Goal: Information Seeking & Learning: Learn about a topic

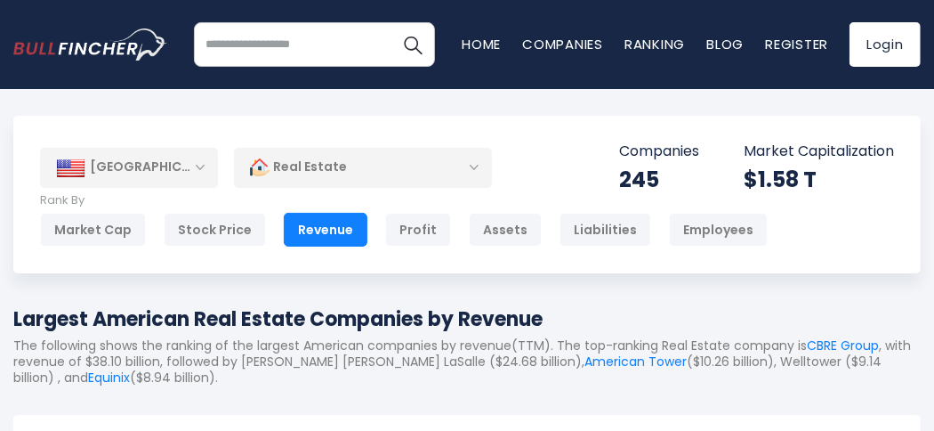
click at [477, 168] on div "Real Estate" at bounding box center [363, 167] width 258 height 41
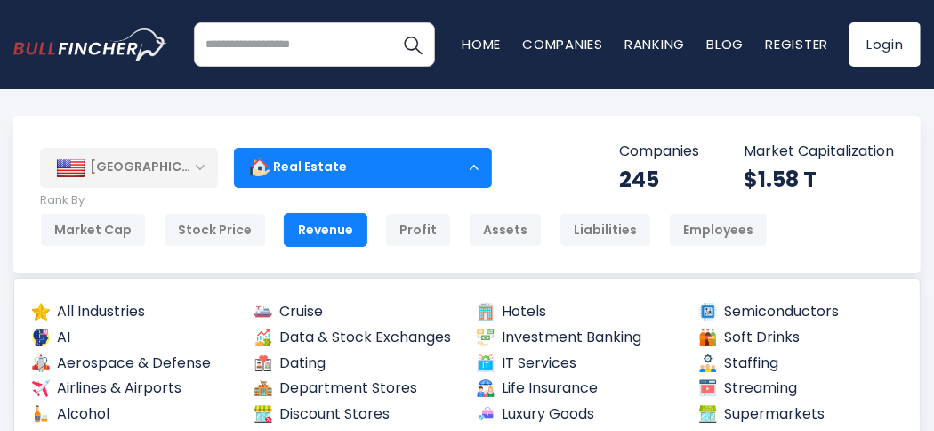
click at [315, 45] on input "search" at bounding box center [314, 44] width 241 height 44
type input "**********"
click at [391, 22] on button "Search" at bounding box center [413, 44] width 44 height 44
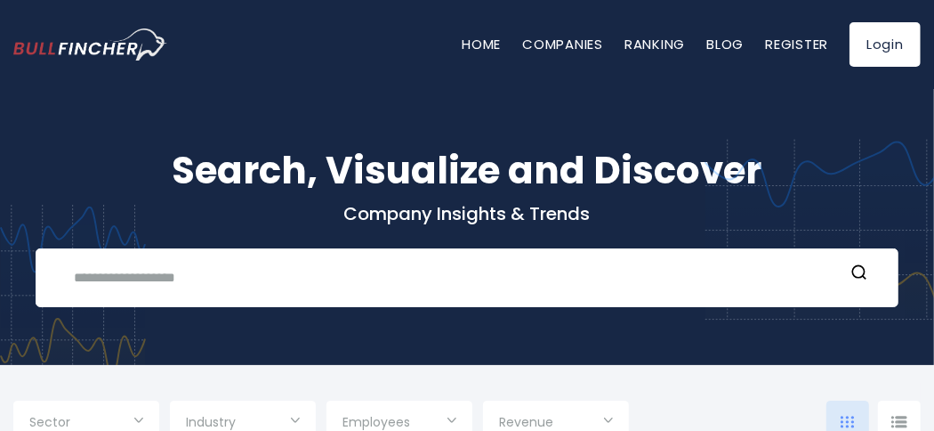
type input "***"
click at [167, 280] on input "text" at bounding box center [453, 277] width 781 height 33
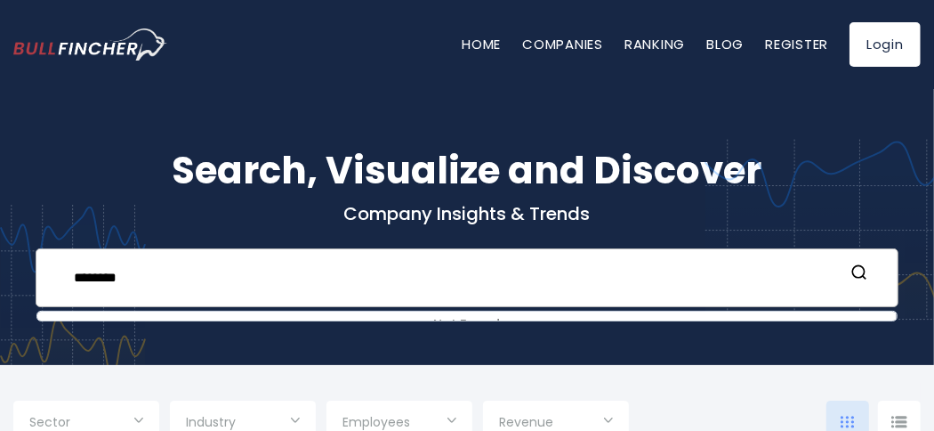
type input "********"
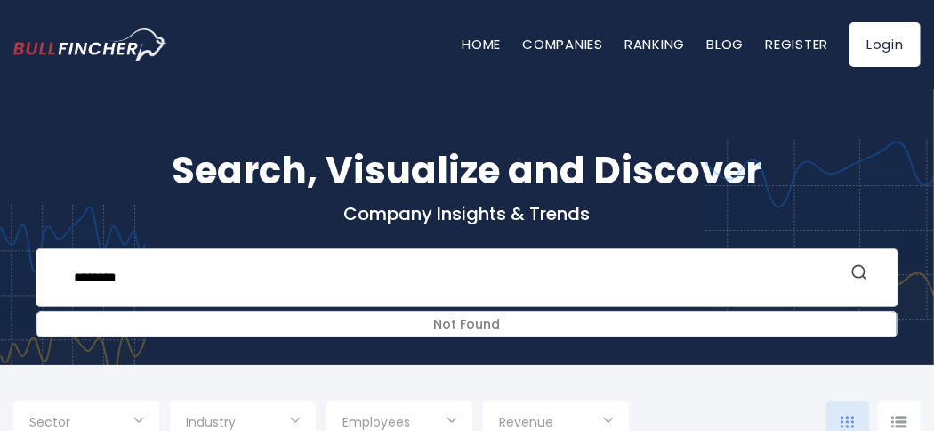
click at [859, 275] on icon "Search" at bounding box center [860, 272] width 18 height 18
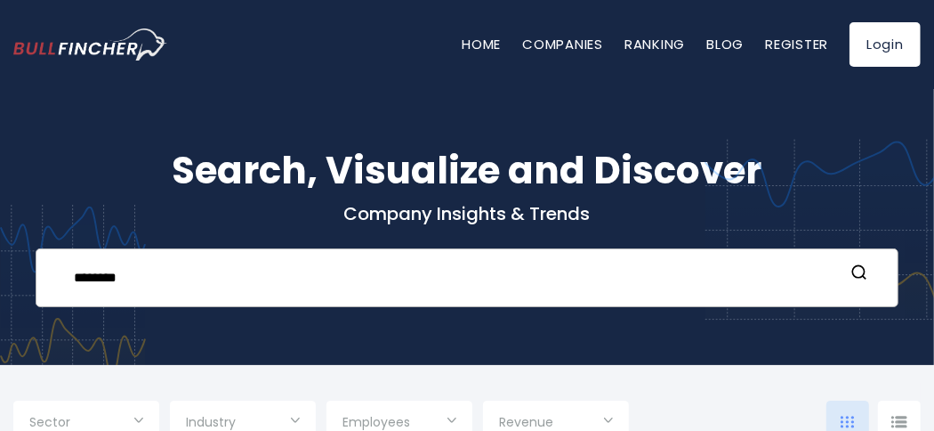
click at [844, 273] on form "********" at bounding box center [467, 277] width 826 height 33
click at [289, 278] on input "********" at bounding box center [453, 277] width 781 height 33
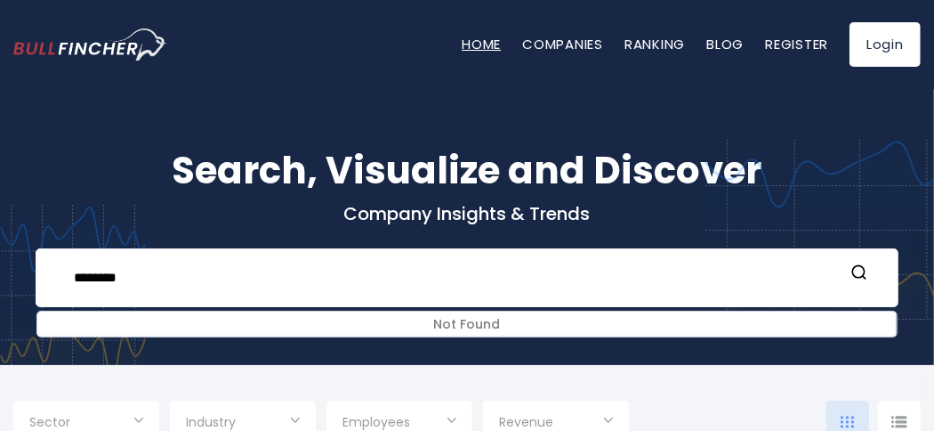
click at [474, 42] on link "Home" at bounding box center [481, 44] width 39 height 19
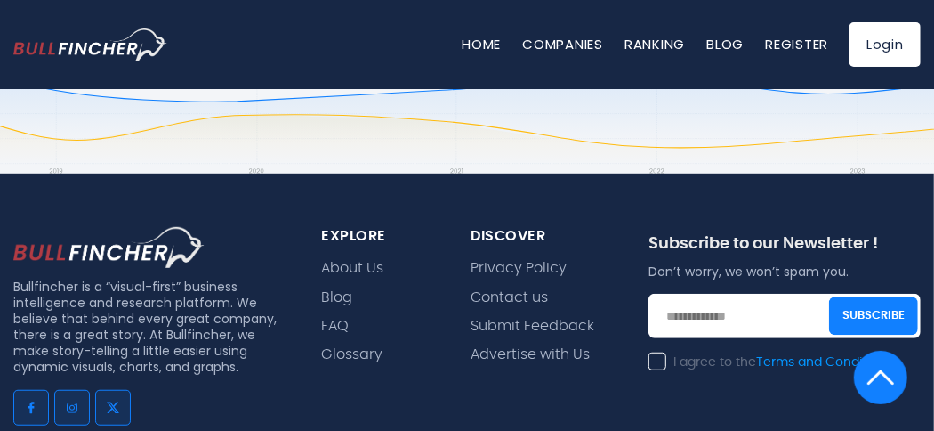
scroll to position [3826, 0]
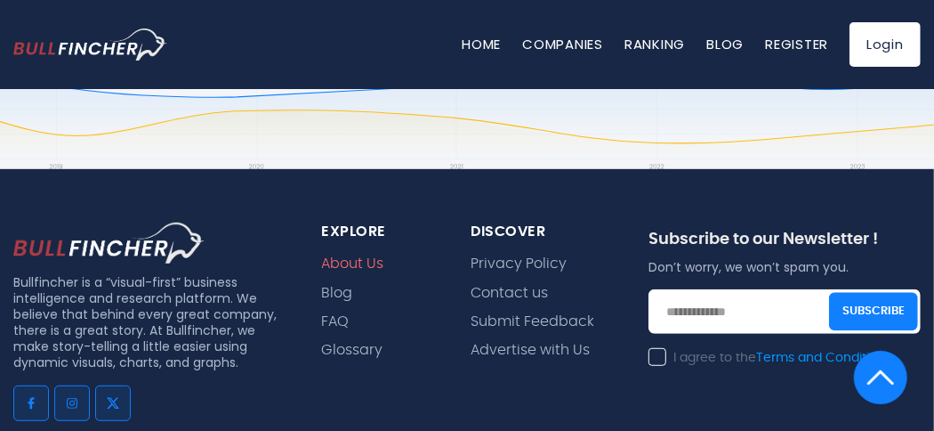
click at [366, 262] on link "About Us" at bounding box center [353, 263] width 62 height 17
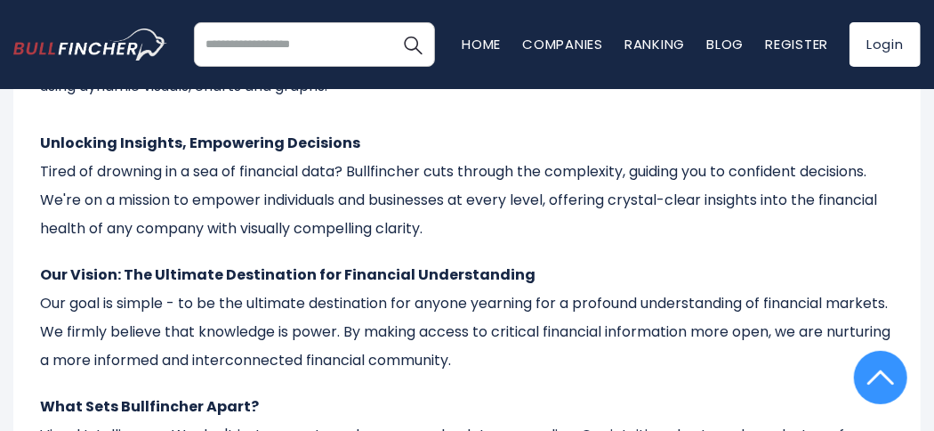
scroll to position [177, 0]
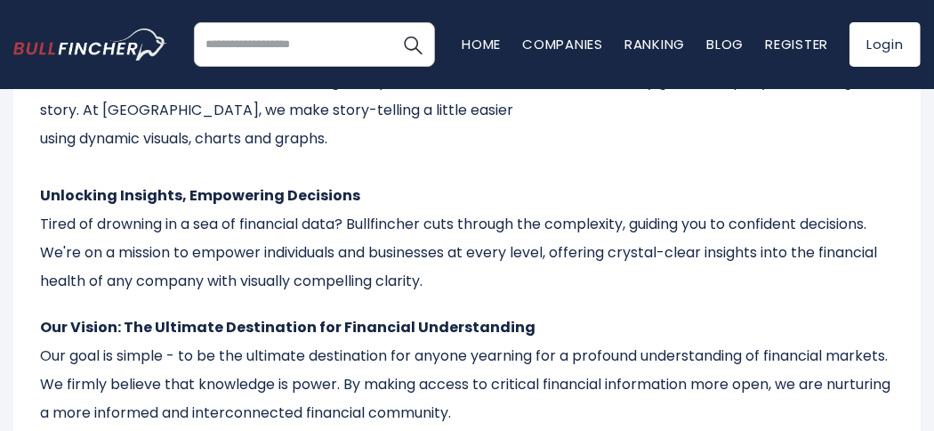
click at [81, 44] on img "Go to homepage" at bounding box center [90, 44] width 154 height 33
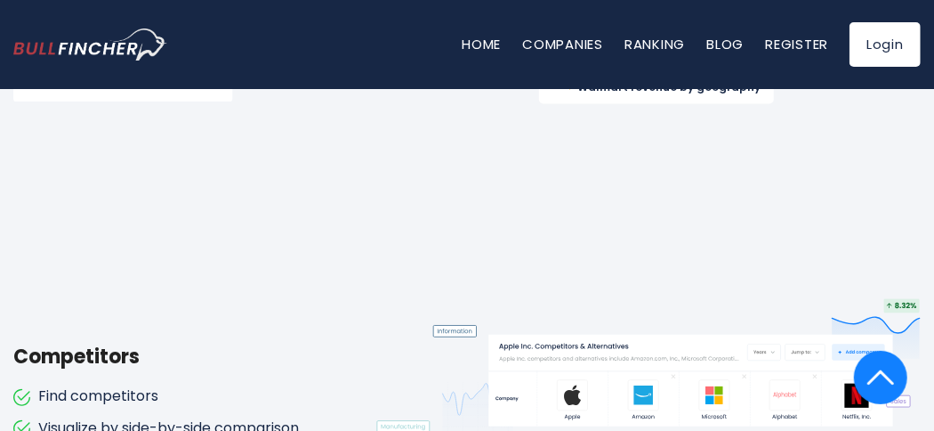
scroll to position [1690, 0]
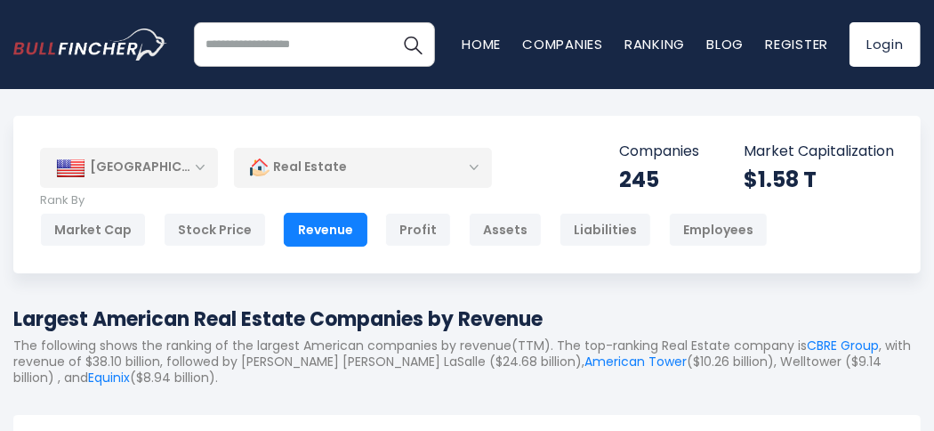
click at [472, 166] on div "Real Estate" at bounding box center [363, 167] width 258 height 41
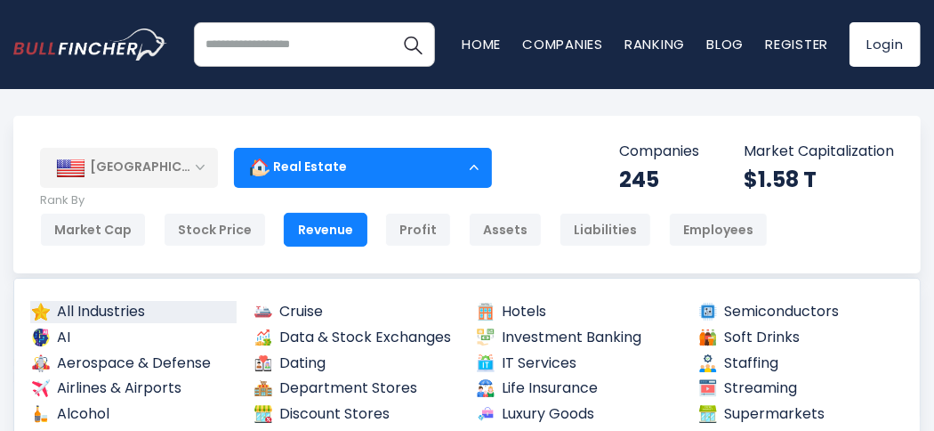
click at [93, 312] on link "All Industries" at bounding box center [133, 312] width 206 height 22
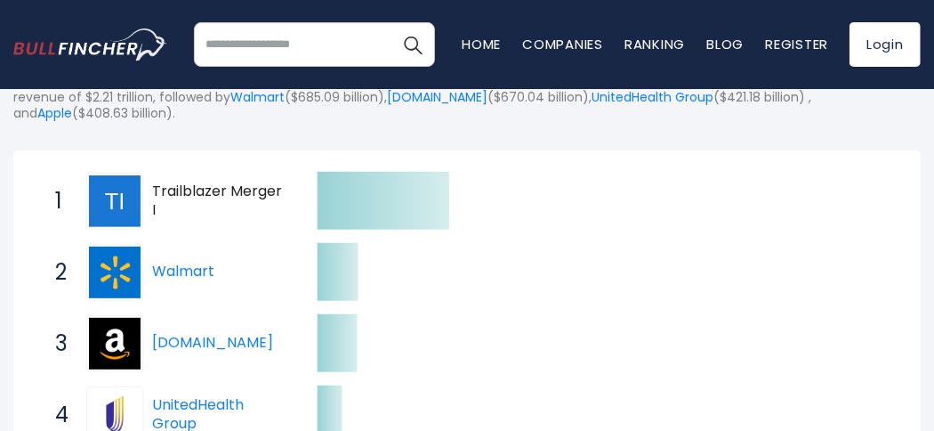
scroll to position [267, 0]
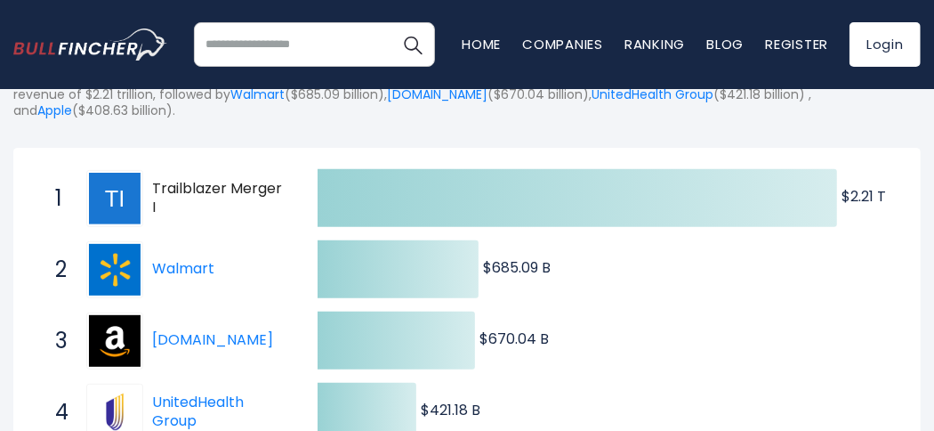
click at [111, 194] on img at bounding box center [115, 199] width 52 height 52
click at [195, 196] on span "Trailblazer Merger I" at bounding box center [219, 198] width 134 height 37
click at [131, 196] on img at bounding box center [115, 199] width 52 height 52
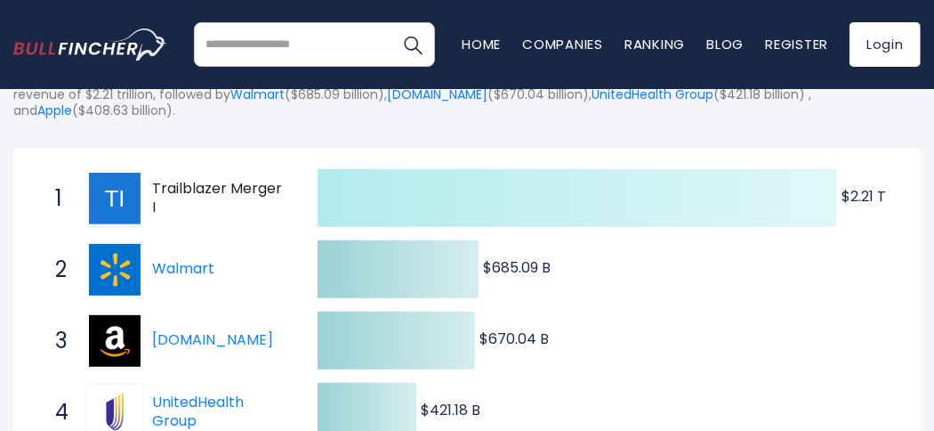
click at [601, 196] on icon at bounding box center [578, 198] width 520 height 58
click at [698, 201] on icon at bounding box center [578, 198] width 520 height 58
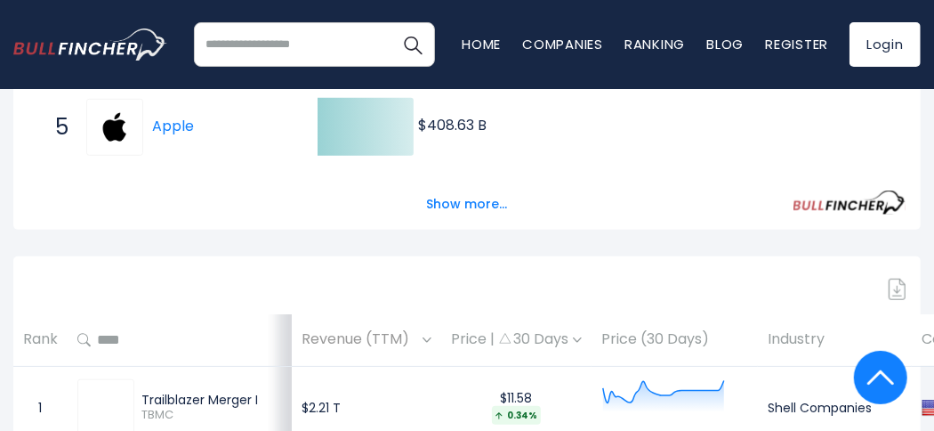
scroll to position [711, 0]
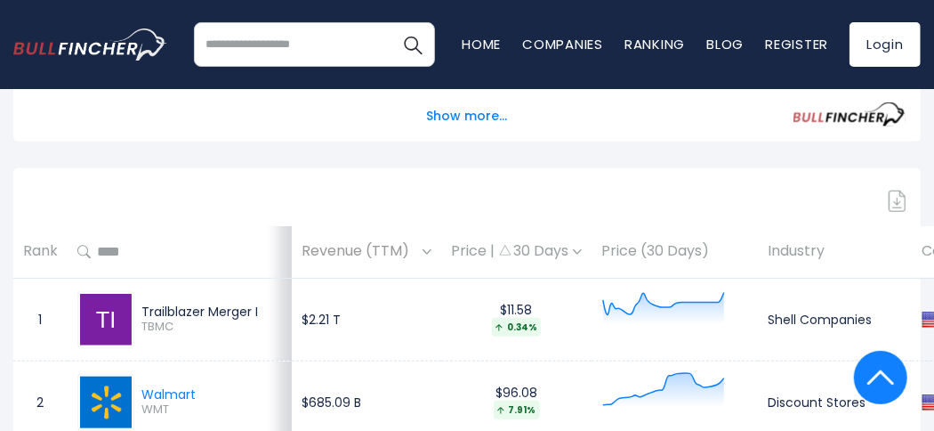
click at [107, 309] on img at bounding box center [106, 320] width 52 height 52
click at [165, 329] on span "TBMC" at bounding box center [211, 326] width 141 height 15
click at [617, 302] on icon at bounding box center [663, 303] width 121 height 22
click at [473, 115] on button "Show more..." at bounding box center [467, 115] width 102 height 29
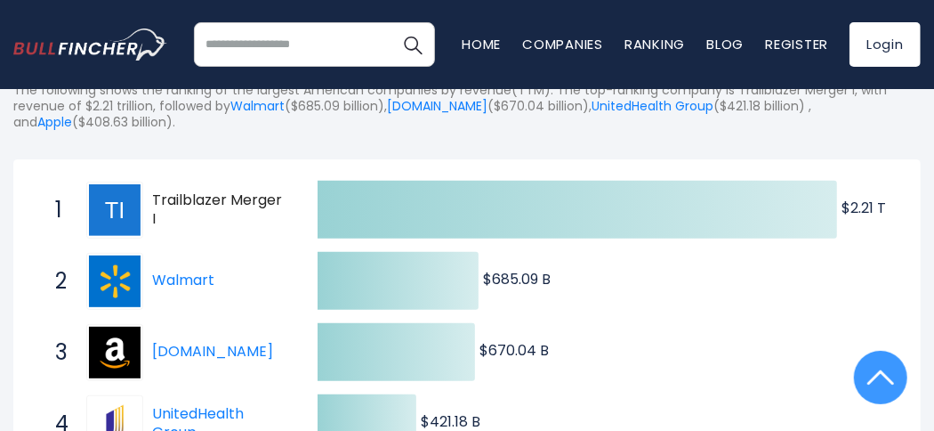
scroll to position [88, 0]
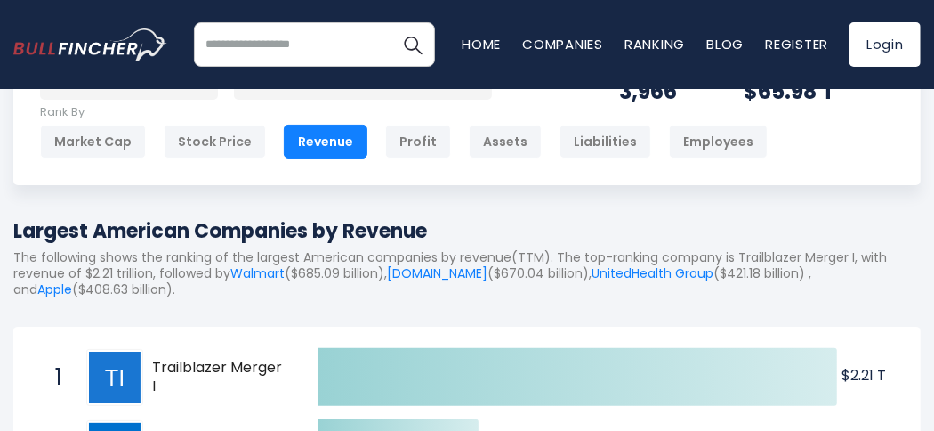
click at [182, 379] on span "Trailblazer Merger I" at bounding box center [219, 377] width 134 height 37
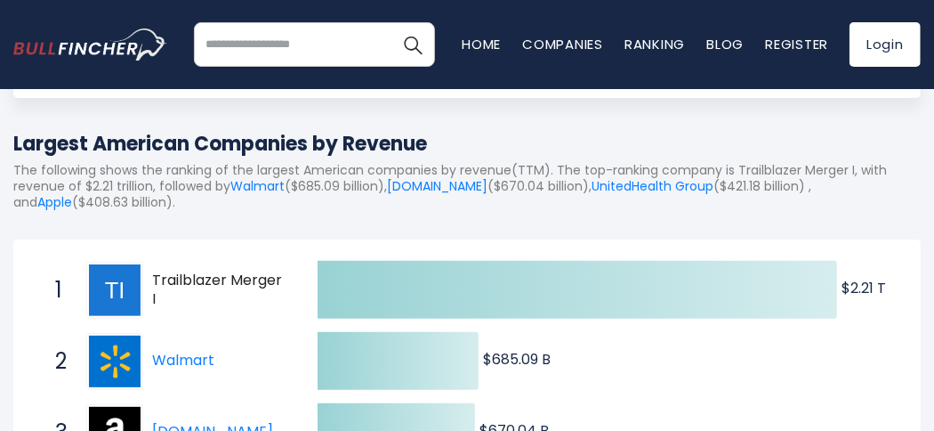
scroll to position [177, 0]
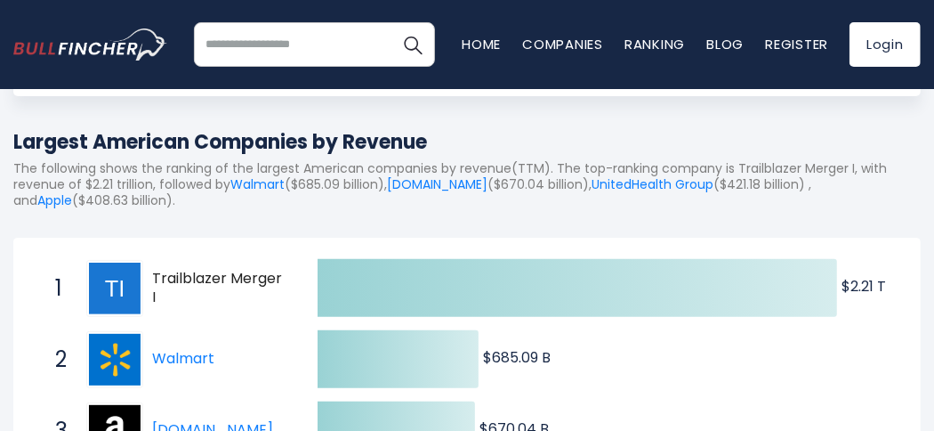
click at [117, 287] on img at bounding box center [115, 288] width 52 height 52
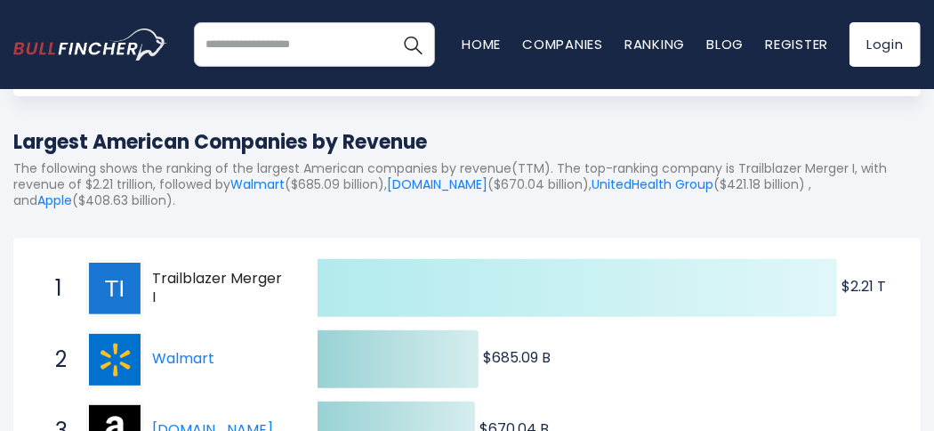
scroll to position [267, 0]
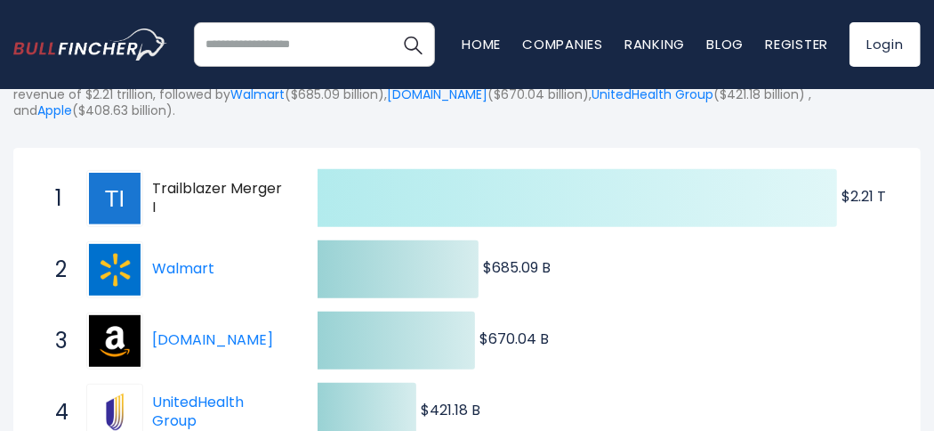
click at [741, 198] on icon at bounding box center [578, 198] width 520 height 58
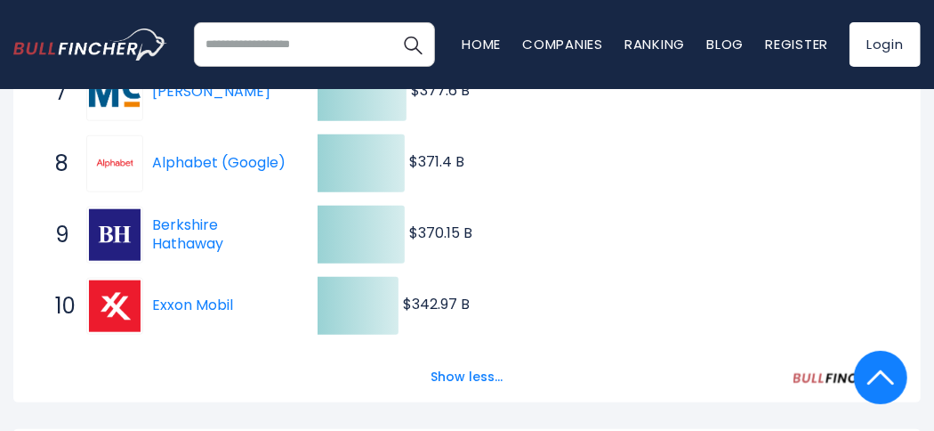
scroll to position [800, 0]
click at [474, 369] on button "Show less..." at bounding box center [467, 376] width 93 height 29
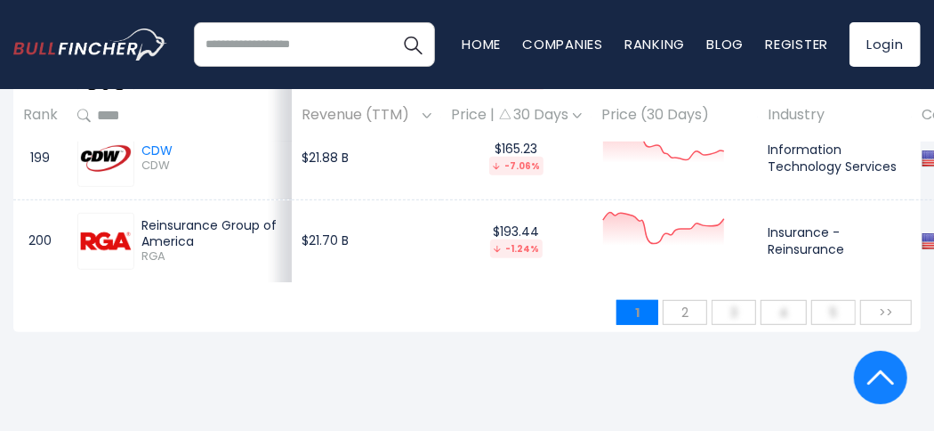
scroll to position [17261, 0]
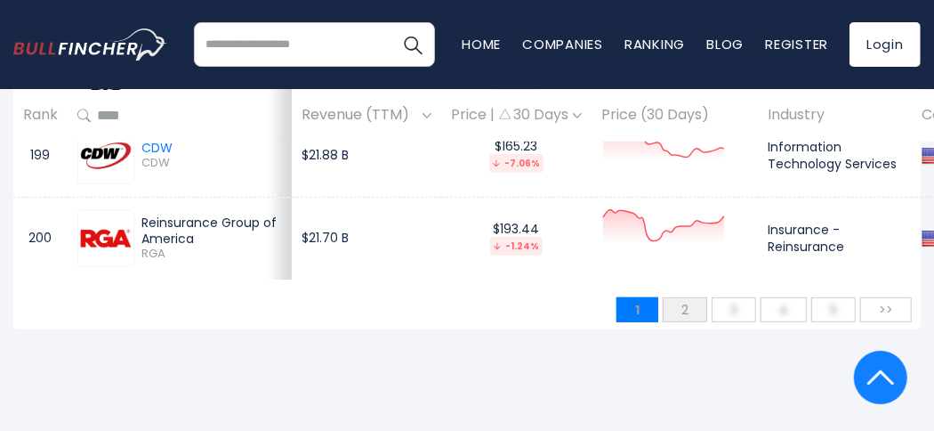
click at [693, 296] on span "2" at bounding box center [685, 309] width 25 height 27
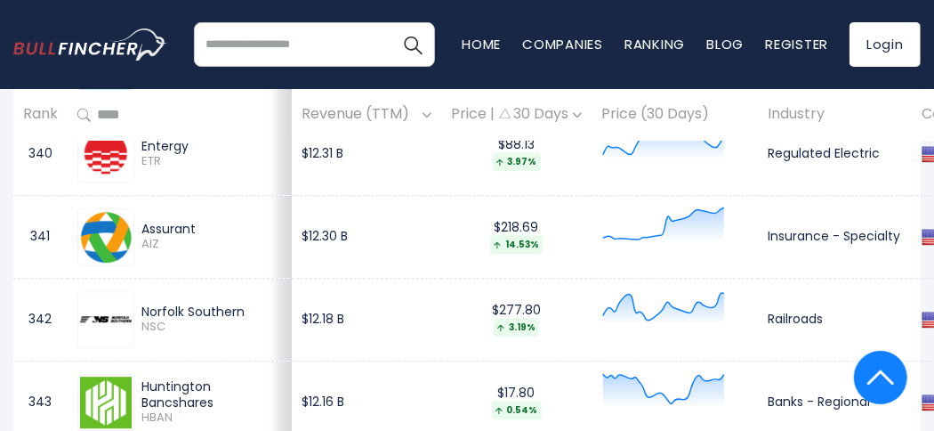
scroll to position [12445, 0]
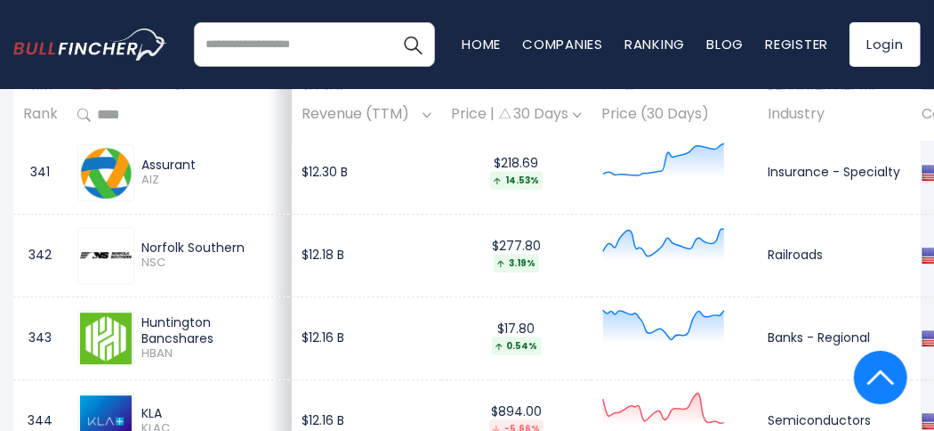
click at [230, 41] on input "search" at bounding box center [314, 44] width 241 height 44
type input "********"
click at [391, 22] on button "Search" at bounding box center [413, 44] width 44 height 44
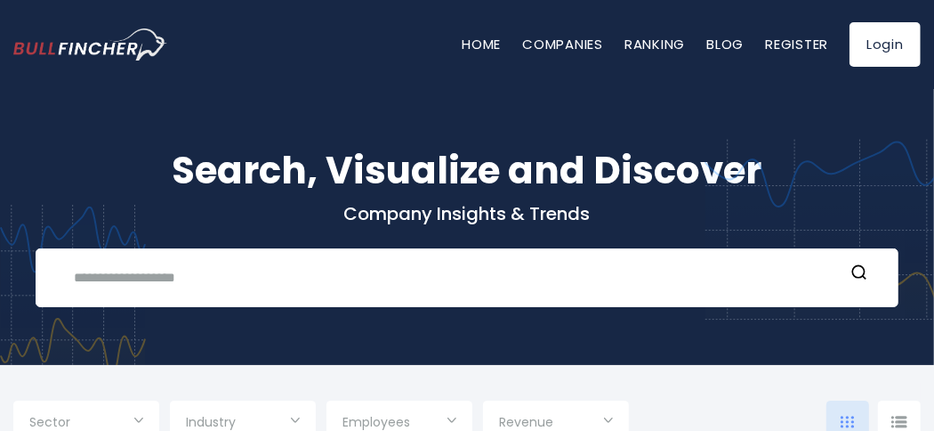
type input "***"
click at [123, 277] on input "text" at bounding box center [453, 277] width 781 height 33
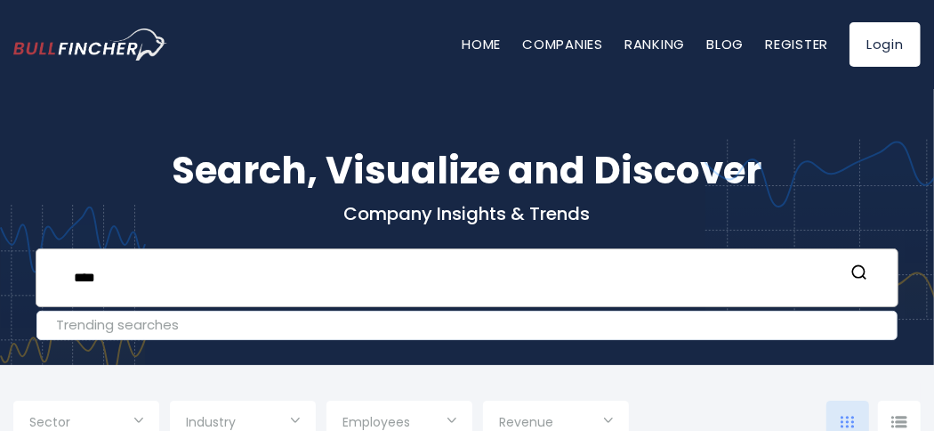
type input "****"
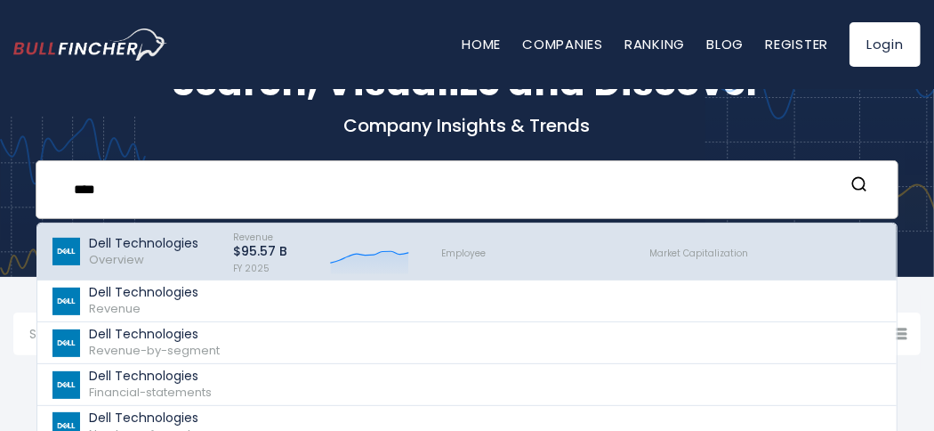
click at [182, 246] on p "Dell Technologies" at bounding box center [143, 243] width 109 height 15
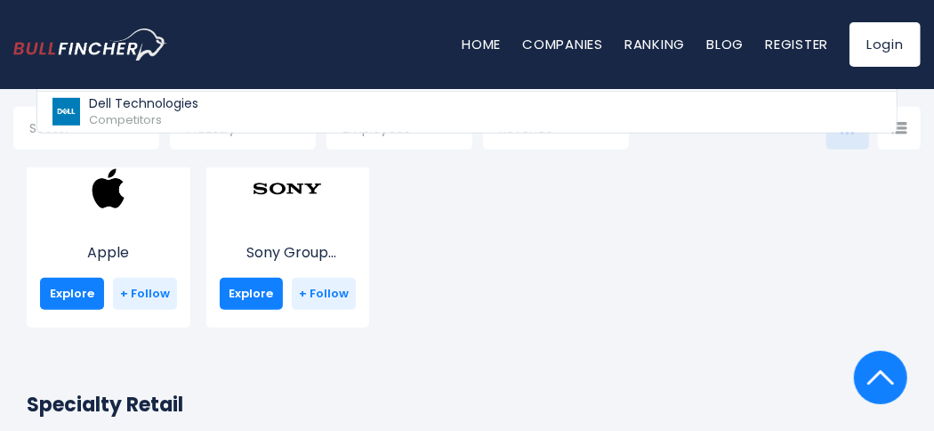
scroll to position [201, 0]
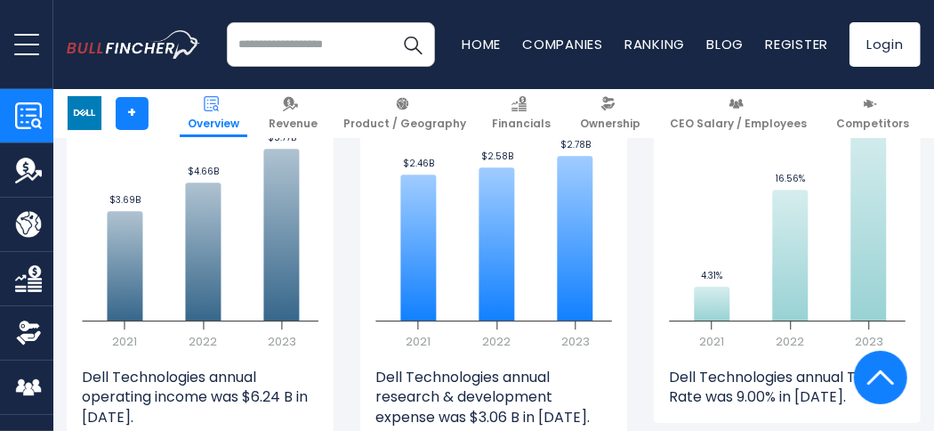
scroll to position [2313, 0]
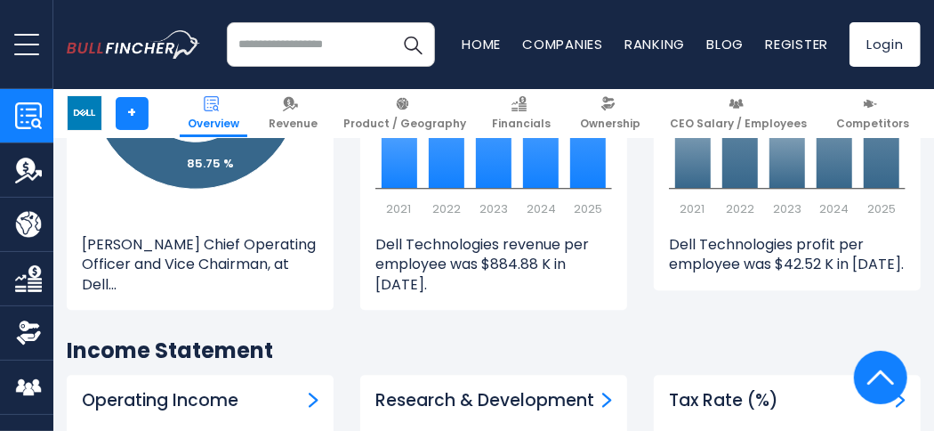
click at [290, 47] on input "search" at bounding box center [331, 44] width 209 height 44
type input "**********"
click at [391, 22] on button "Search" at bounding box center [413, 44] width 44 height 44
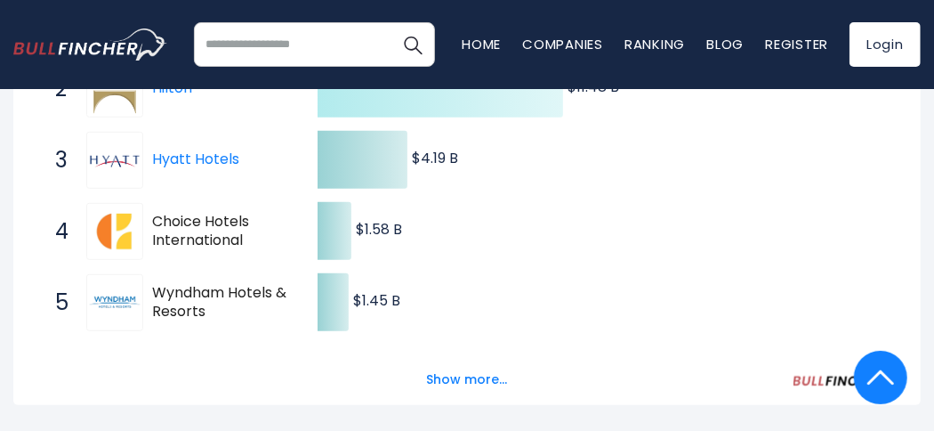
scroll to position [534, 0]
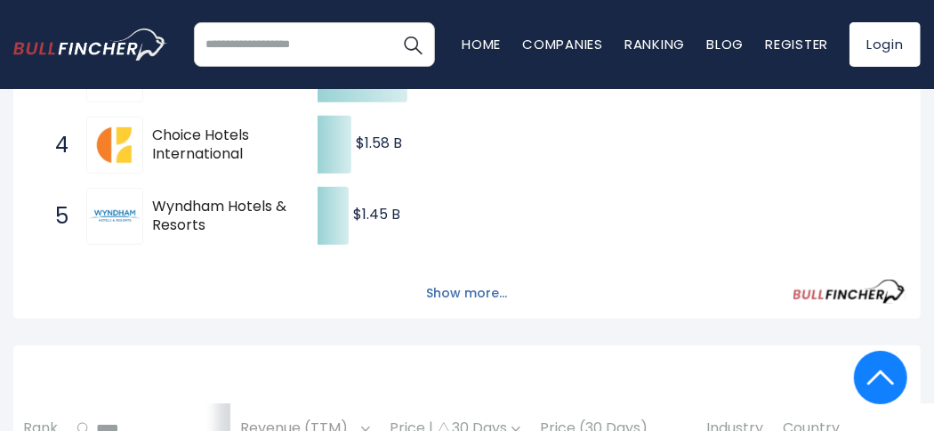
click at [496, 297] on button "Show more..." at bounding box center [467, 292] width 102 height 29
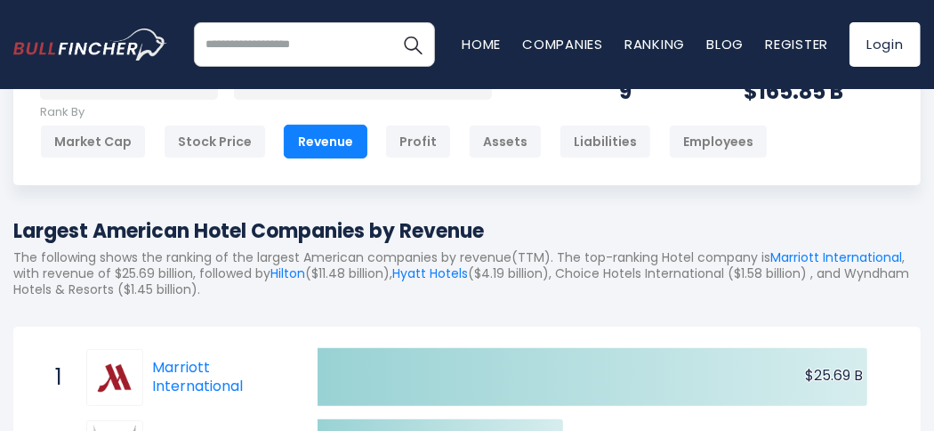
scroll to position [0, 0]
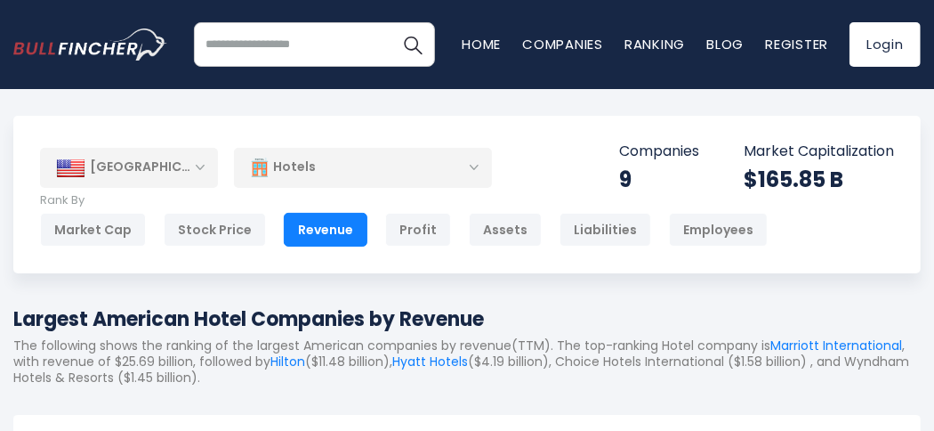
click at [472, 165] on div "Hotels" at bounding box center [363, 167] width 258 height 41
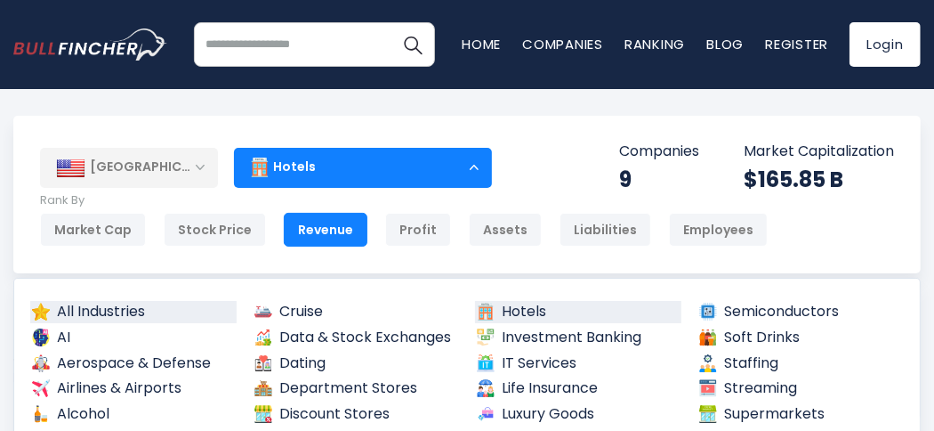
click at [111, 309] on link "All Industries" at bounding box center [133, 312] width 206 height 22
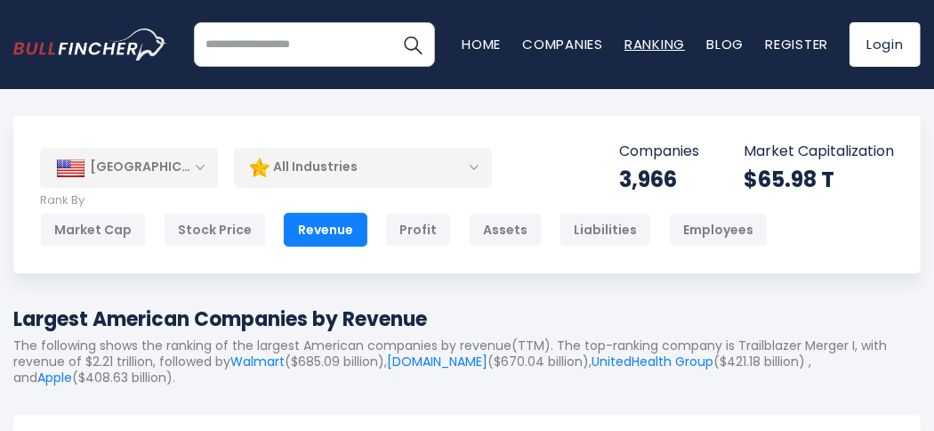
click at [633, 44] on link "Ranking" at bounding box center [655, 44] width 61 height 19
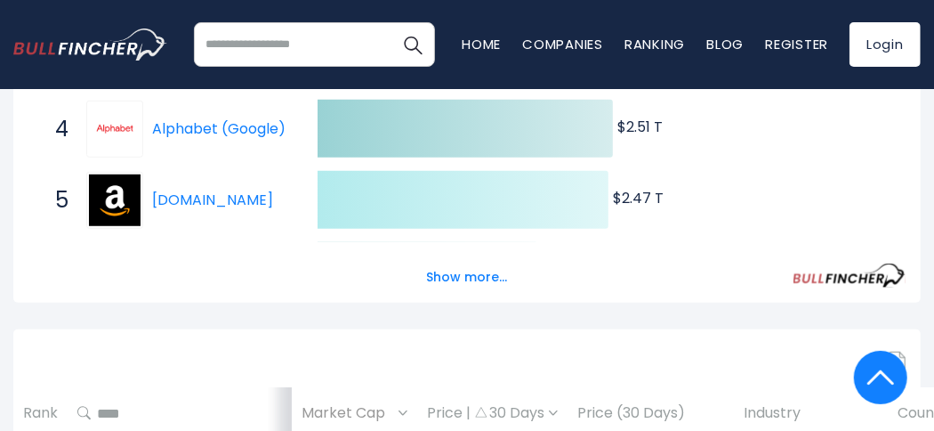
scroll to position [534, 0]
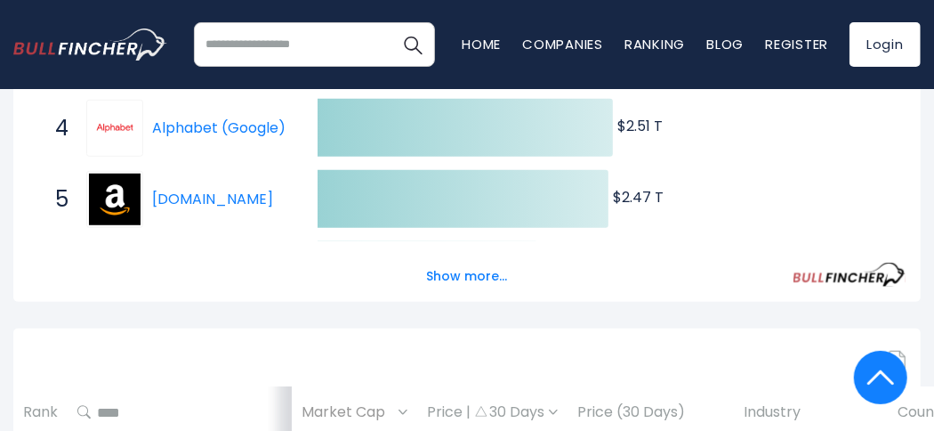
click at [518, 283] on div "Show more..." at bounding box center [466, 266] width 877 height 50
click at [500, 278] on button "Show more..." at bounding box center [467, 276] width 102 height 29
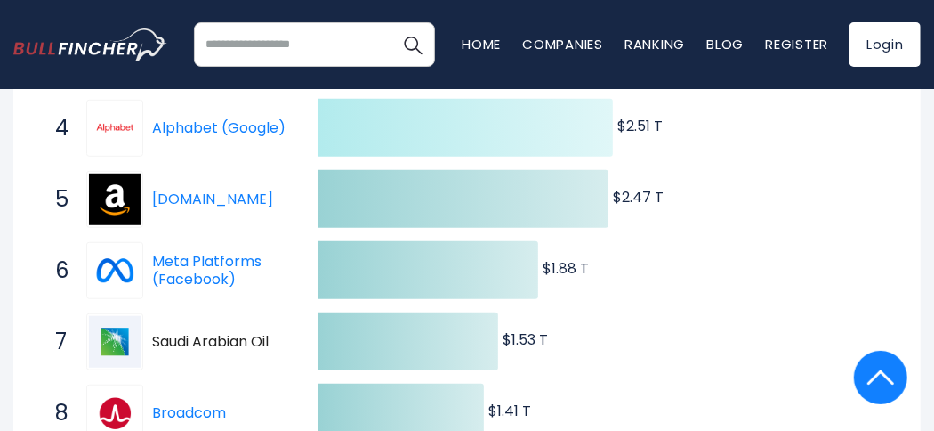
scroll to position [623, 0]
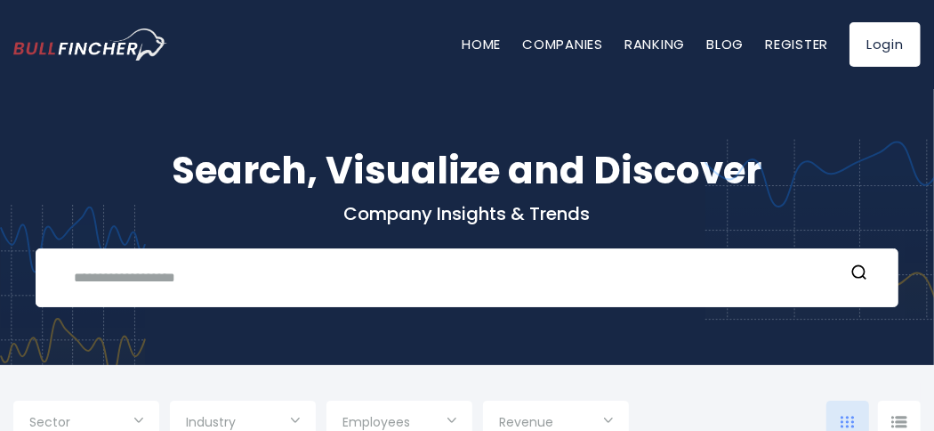
type input "***"
click at [238, 272] on input "text" at bounding box center [453, 277] width 781 height 33
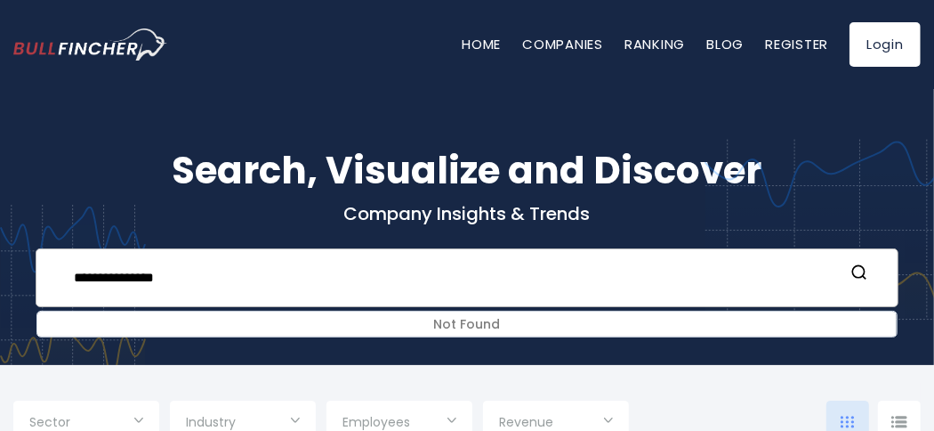
type input "**********"
click at [489, 43] on link "Home" at bounding box center [481, 44] width 39 height 19
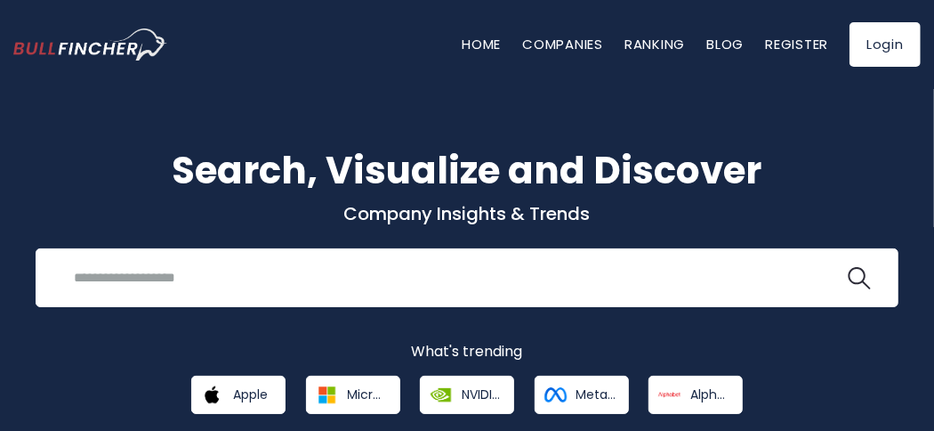
click at [105, 43] on img "Go to homepage" at bounding box center [90, 44] width 154 height 33
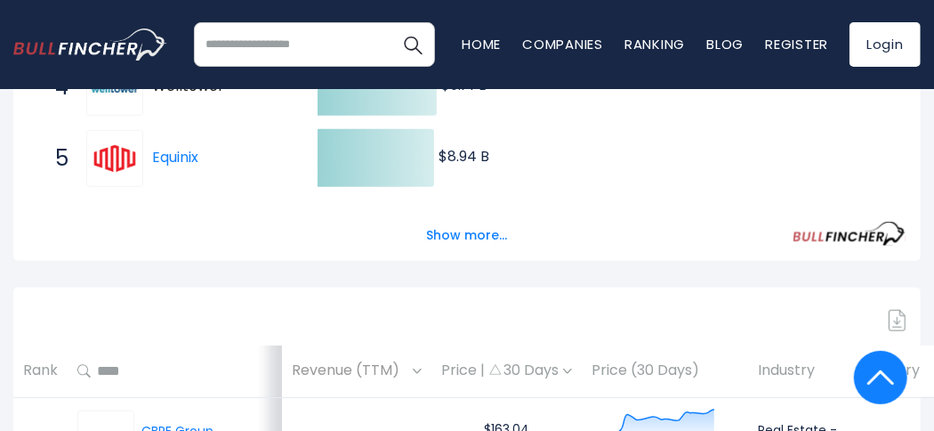
scroll to position [654, 0]
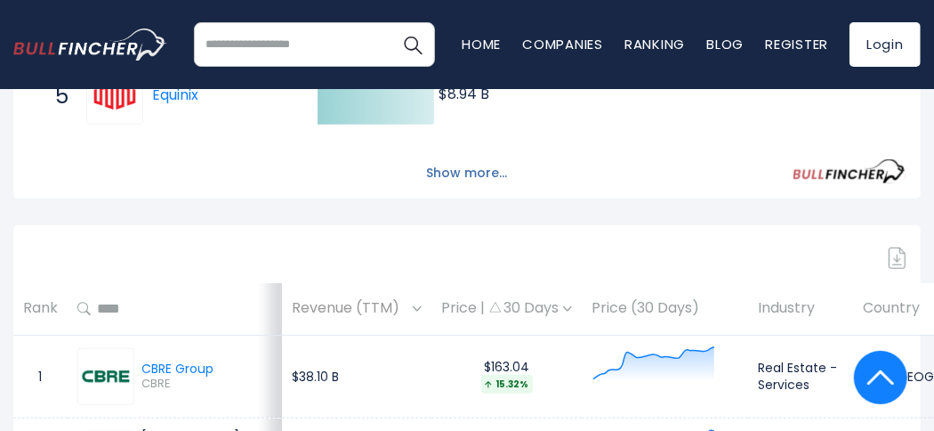
click at [439, 172] on button "Show more..." at bounding box center [467, 172] width 102 height 29
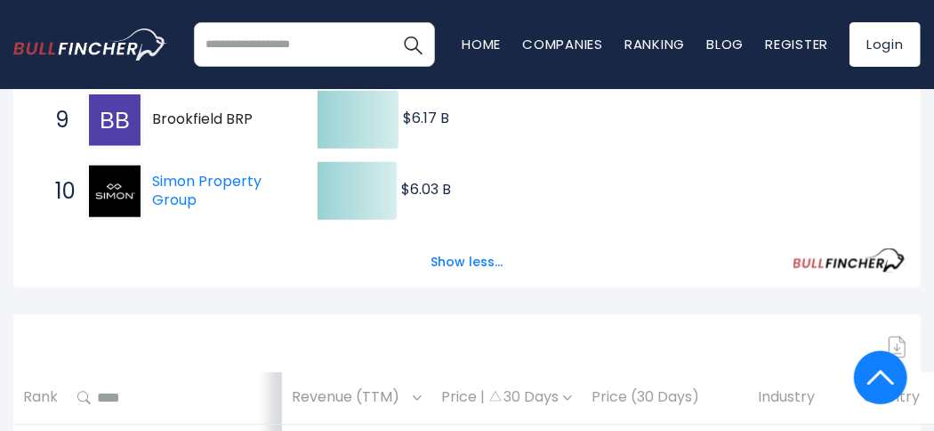
scroll to position [921, 0]
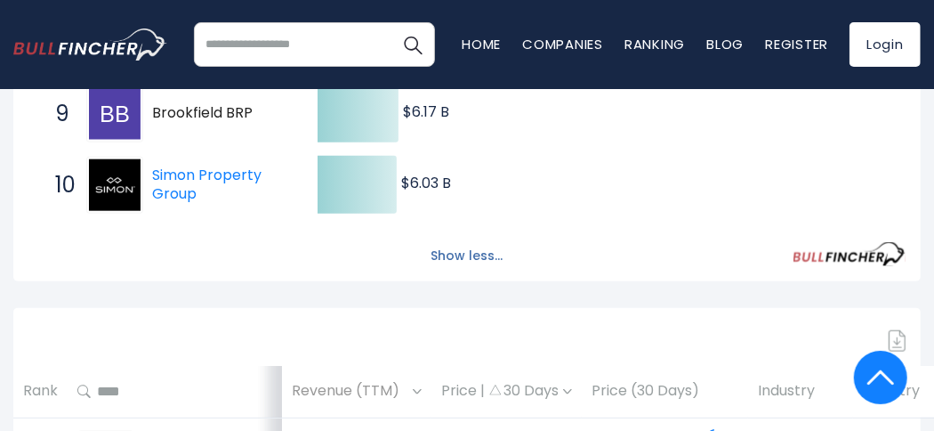
click at [456, 257] on button "Show less..." at bounding box center [467, 255] width 93 height 29
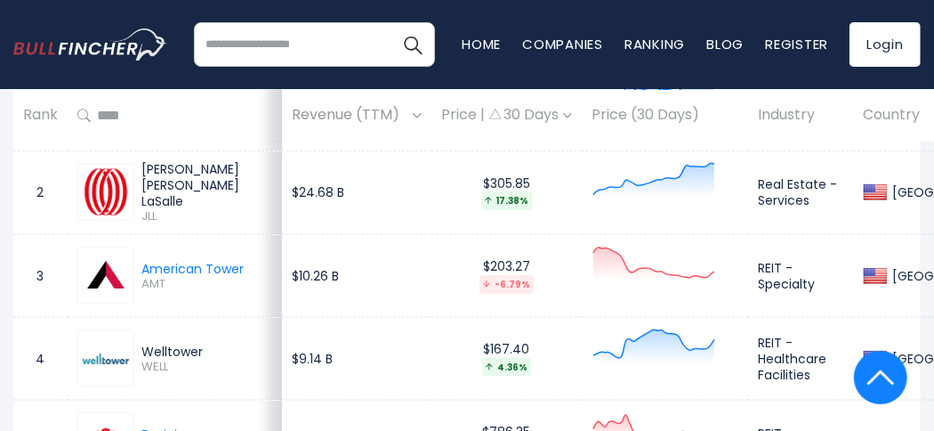
scroll to position [565, 0]
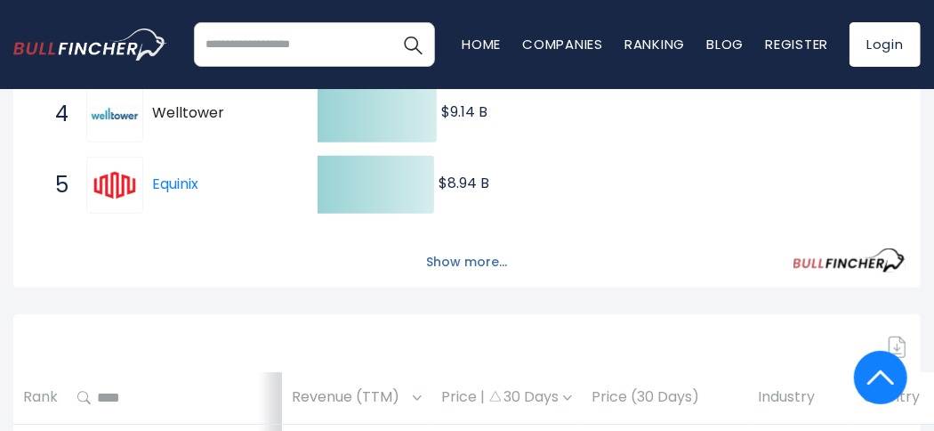
click at [458, 258] on button "Show more..." at bounding box center [467, 261] width 102 height 29
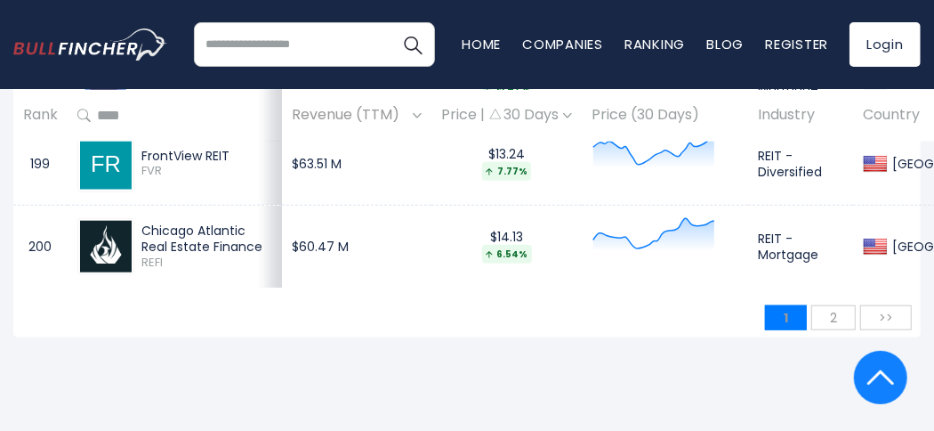
scroll to position [17617, 0]
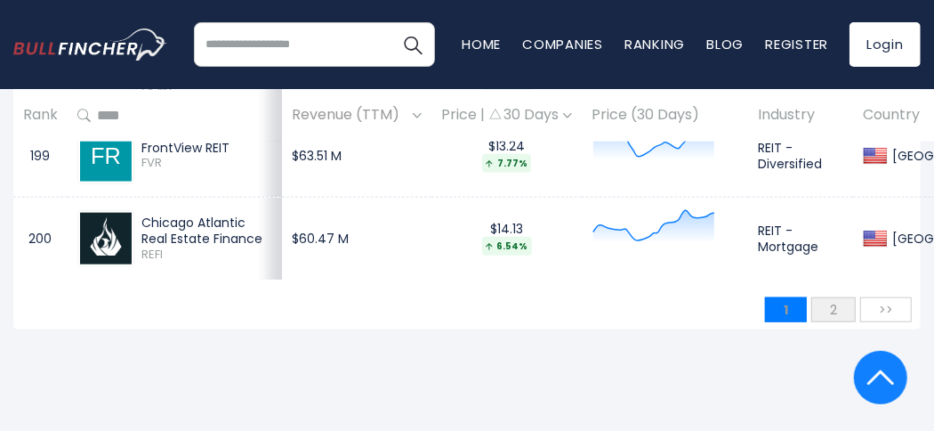
click at [830, 309] on span "2" at bounding box center [833, 309] width 25 height 27
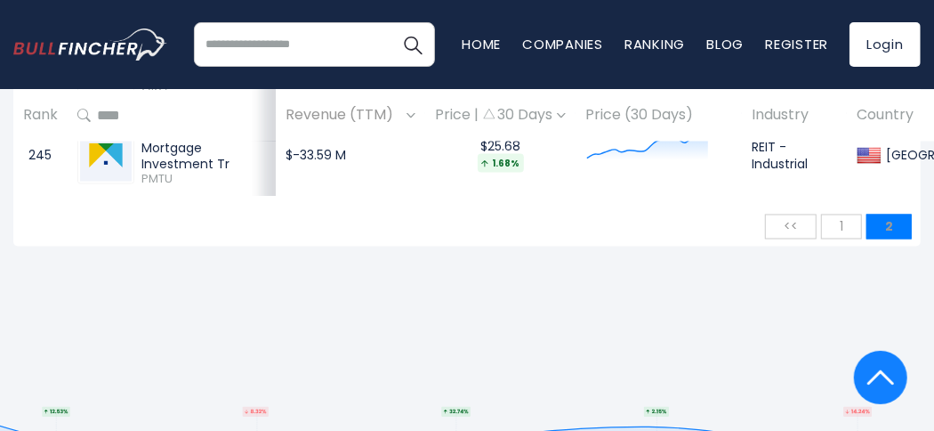
scroll to position [4787, 0]
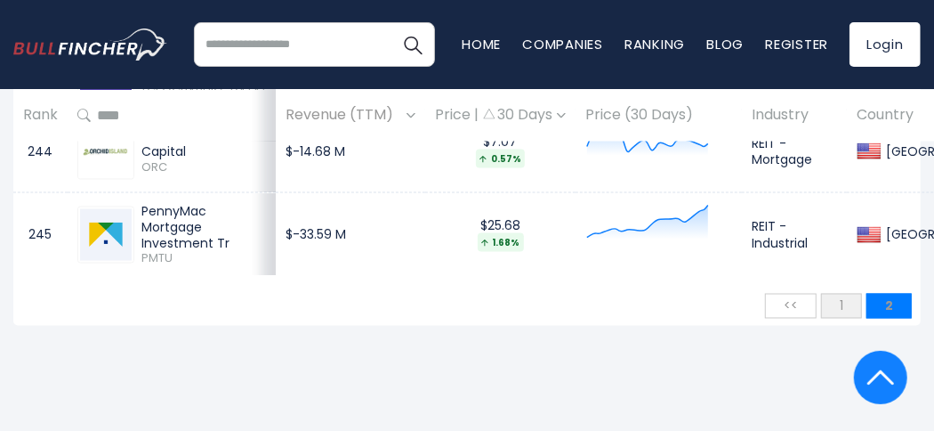
click at [840, 319] on span "1" at bounding box center [841, 306] width 21 height 27
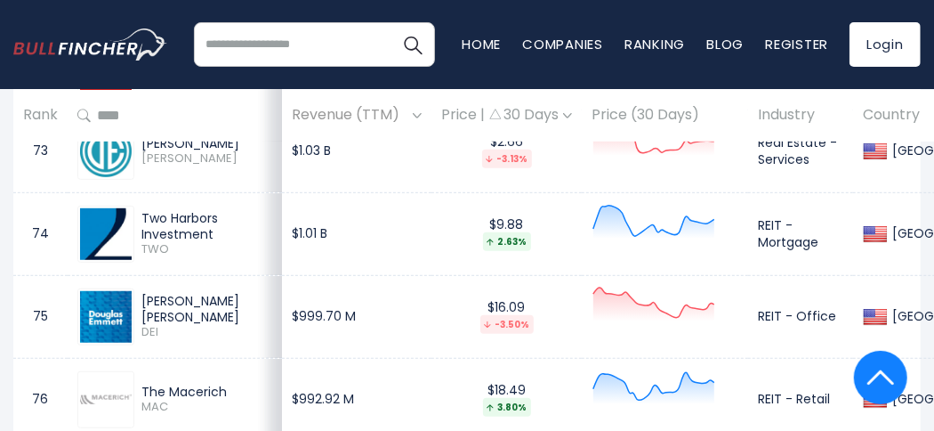
scroll to position [7100, 0]
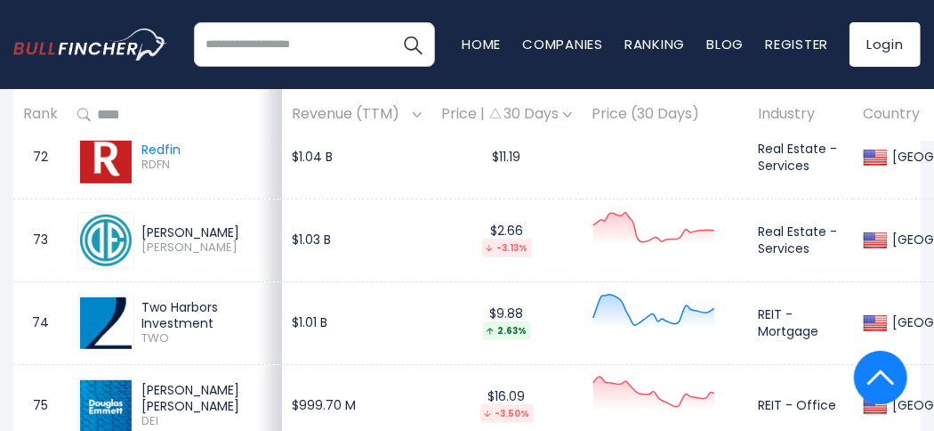
click at [105, 228] on img at bounding box center [106, 240] width 52 height 52
click at [182, 224] on div "Douglas Elliman" at bounding box center [206, 232] width 131 height 16
click at [214, 224] on div "Douglas Elliman" at bounding box center [206, 232] width 131 height 16
click at [106, 235] on img at bounding box center [106, 240] width 52 height 52
click at [51, 232] on td "73" at bounding box center [40, 239] width 54 height 83
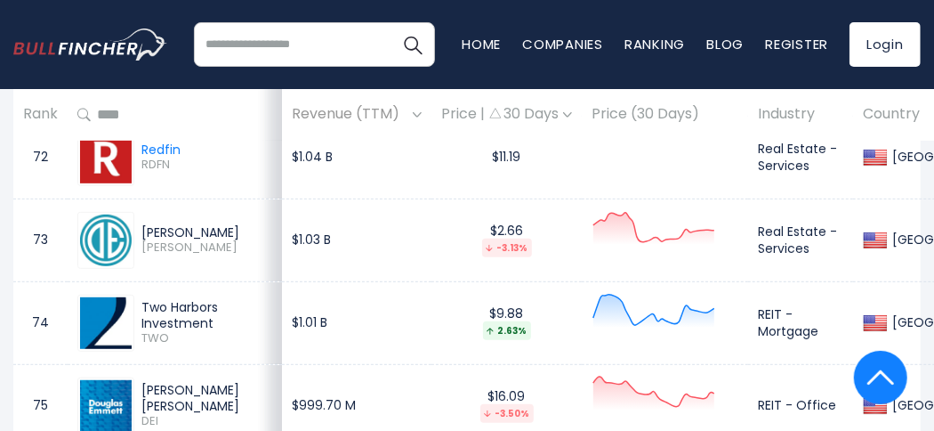
click at [50, 230] on td "73" at bounding box center [40, 239] width 54 height 83
click at [165, 224] on div "Douglas Elliman" at bounding box center [206, 232] width 131 height 16
click at [200, 224] on div "Douglas Elliman" at bounding box center [206, 232] width 131 height 16
click at [173, 240] on span "DOUG" at bounding box center [206, 247] width 131 height 15
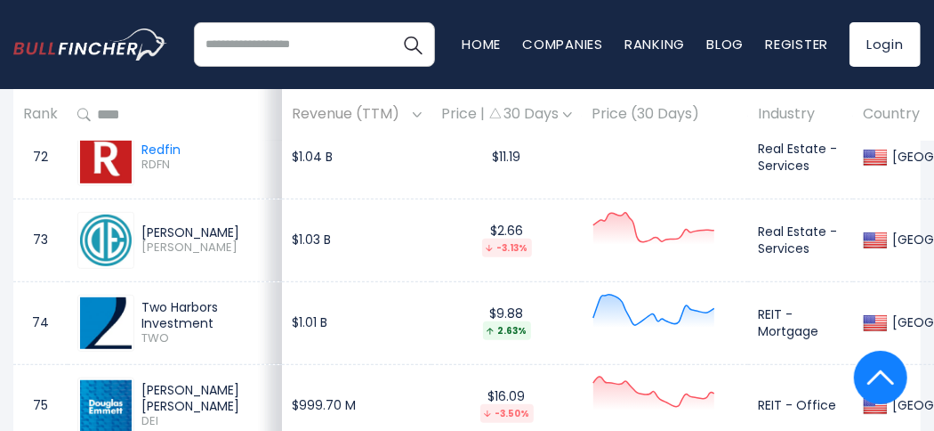
click at [295, 229] on td "$1.03 B" at bounding box center [356, 239] width 149 height 83
click at [785, 231] on td "Real Estate - Services" at bounding box center [800, 239] width 105 height 83
click at [129, 229] on img at bounding box center [106, 240] width 52 height 52
click at [225, 53] on input "search" at bounding box center [314, 44] width 241 height 44
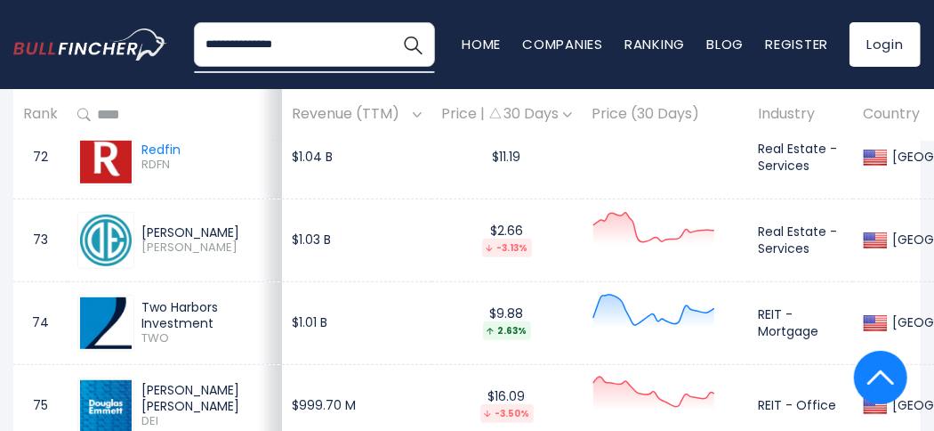
type input "**********"
click at [391, 22] on button "Search" at bounding box center [413, 44] width 44 height 44
click at [160, 224] on div "Douglas Elliman" at bounding box center [206, 232] width 131 height 16
click at [95, 222] on img at bounding box center [106, 240] width 52 height 52
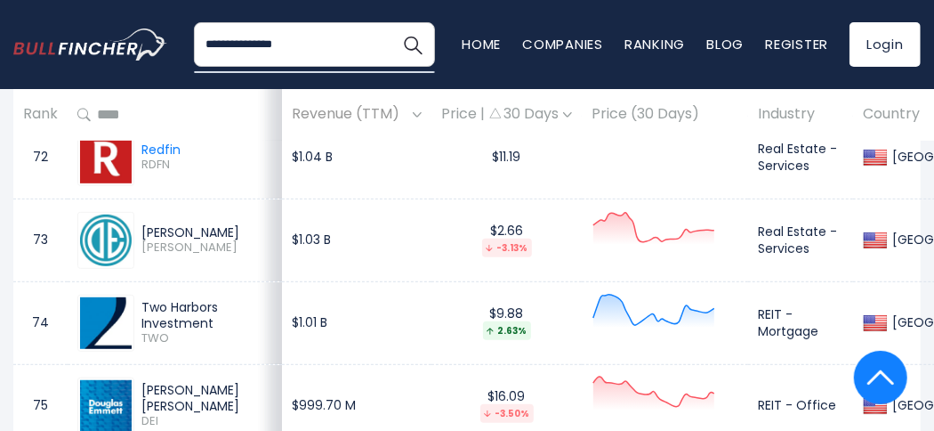
click at [95, 222] on img at bounding box center [106, 240] width 52 height 52
drag, startPoint x: 286, startPoint y: 229, endPoint x: 359, endPoint y: 231, distance: 73.9
click at [286, 229] on td "$1.03 B" at bounding box center [356, 239] width 149 height 83
click at [495, 238] on div "-3.13%" at bounding box center [507, 247] width 50 height 19
drag, startPoint x: 662, startPoint y: 228, endPoint x: 738, endPoint y: 226, distance: 76.5
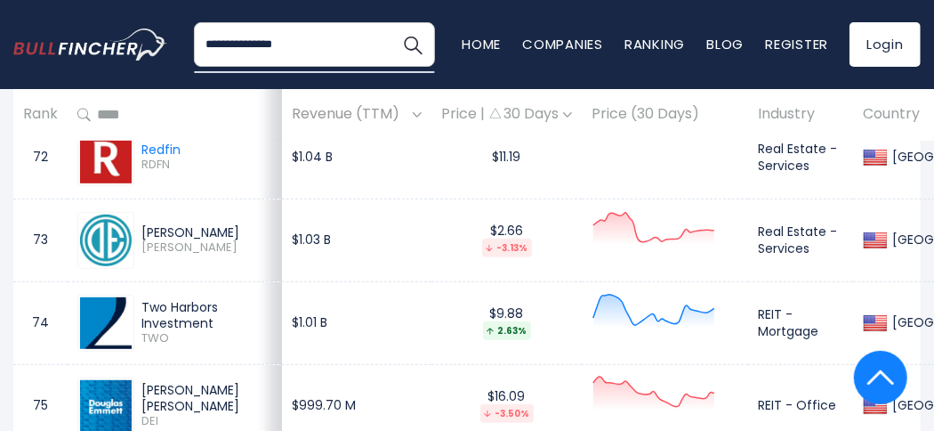
click at [669, 228] on icon at bounding box center [653, 228] width 121 height 32
drag, startPoint x: 762, startPoint y: 226, endPoint x: 787, endPoint y: 230, distance: 25.2
click at [771, 228] on td "Real Estate - Services" at bounding box center [800, 239] width 105 height 83
click at [109, 235] on img at bounding box center [106, 240] width 52 height 52
click at [110, 236] on img at bounding box center [106, 240] width 52 height 52
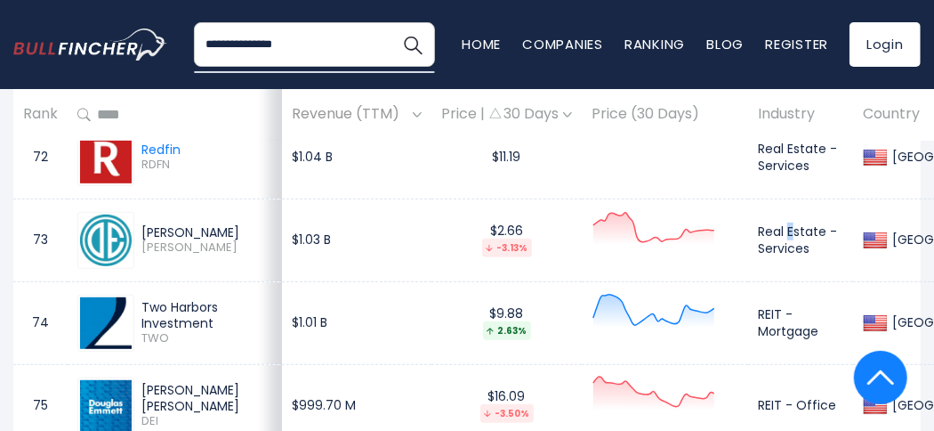
click at [108, 228] on img at bounding box center [106, 240] width 52 height 52
click at [187, 229] on div "Douglas Elliman" at bounding box center [206, 232] width 131 height 16
click at [187, 230] on div "Douglas Elliman" at bounding box center [206, 232] width 131 height 16
click at [190, 230] on div "Douglas Elliman" at bounding box center [206, 232] width 131 height 16
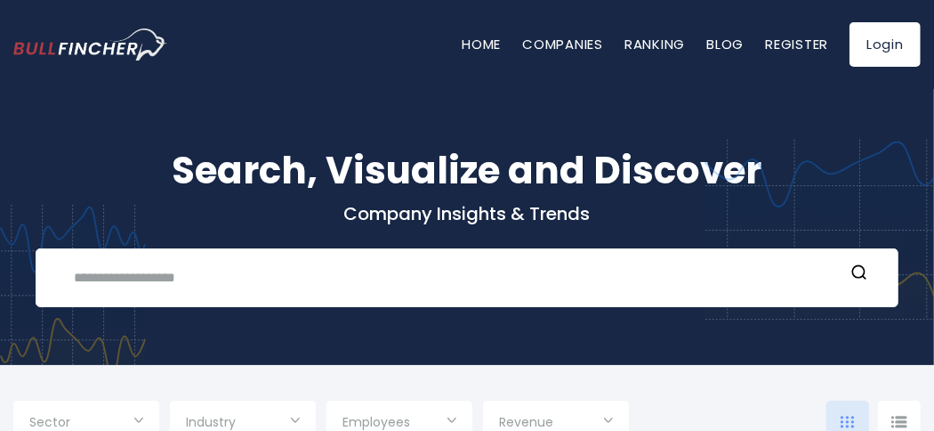
type input "***"
click at [206, 274] on input "text" at bounding box center [453, 277] width 781 height 33
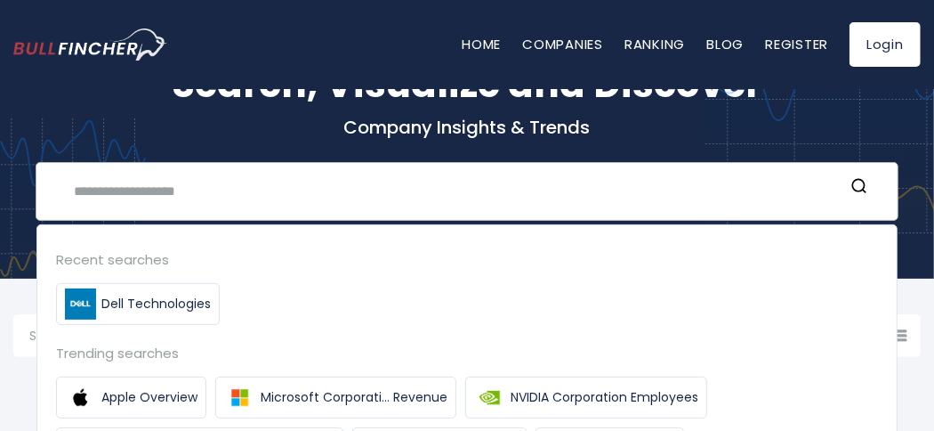
scroll to position [88, 0]
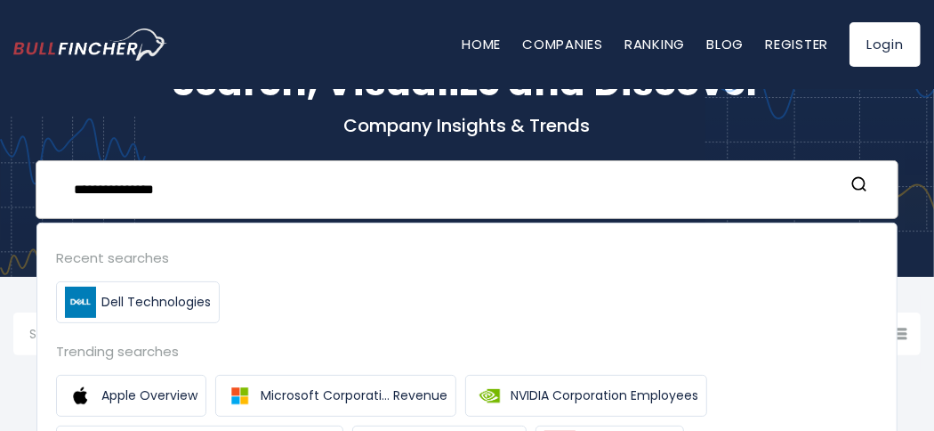
type input "**********"
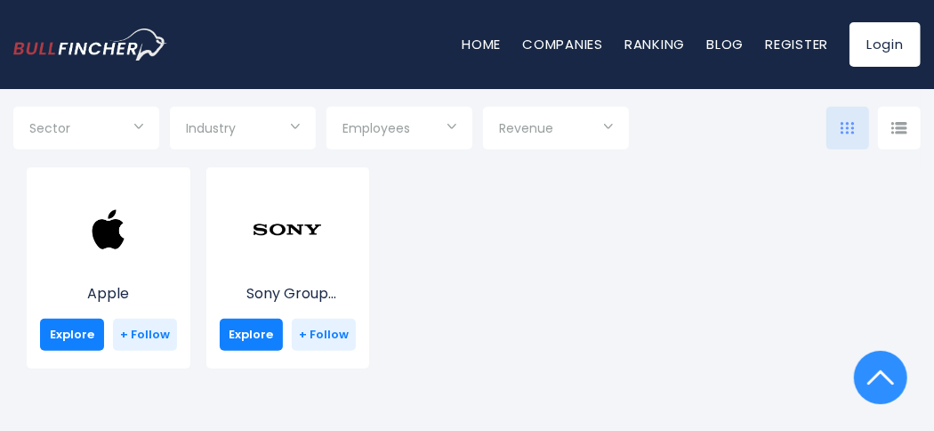
scroll to position [444, 0]
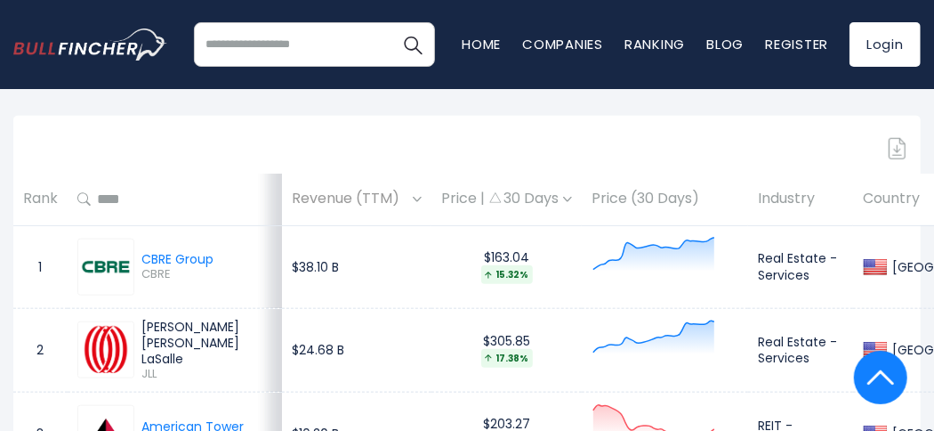
scroll to position [711, 0]
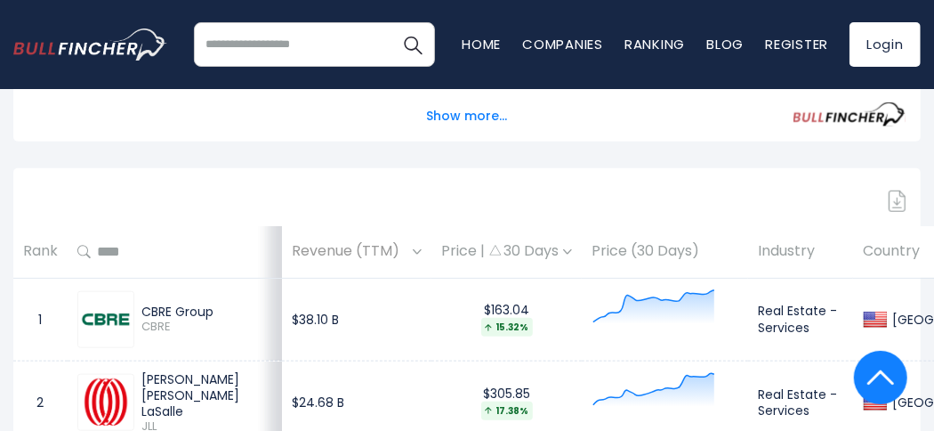
click at [171, 310] on div "CBRE Group" at bounding box center [177, 311] width 72 height 16
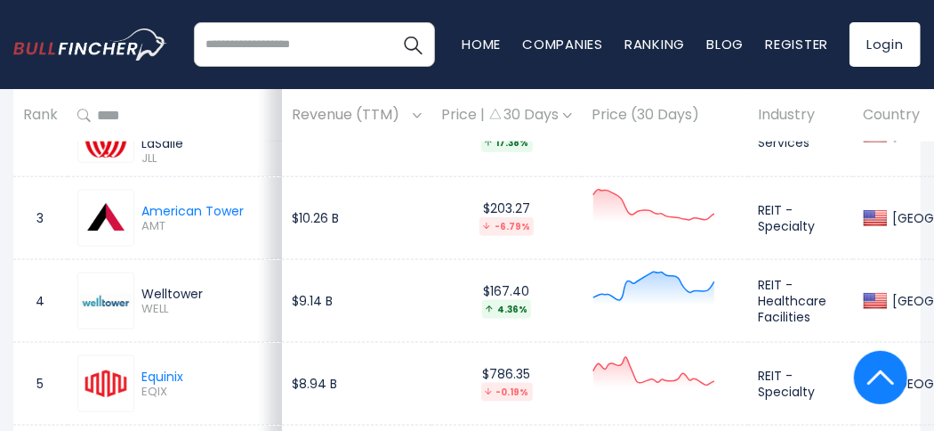
click at [162, 294] on div "Welltower" at bounding box center [206, 294] width 131 height 16
click at [158, 371] on div "Equinix" at bounding box center [162, 376] width 42 height 16
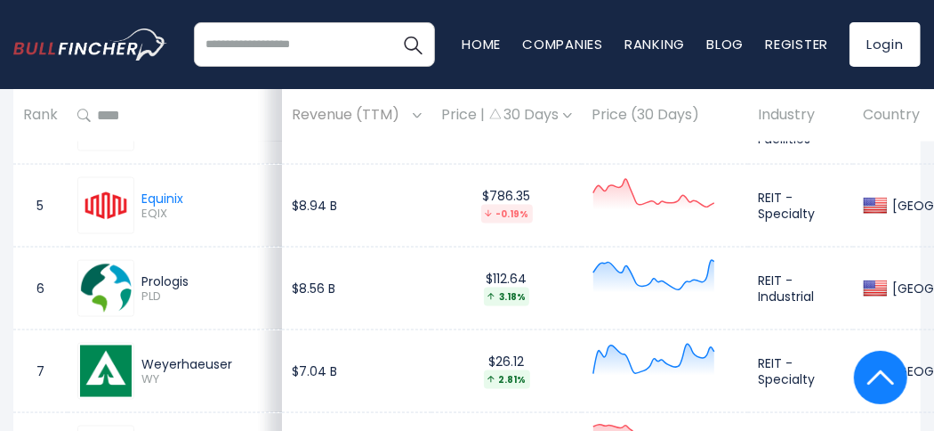
scroll to position [1335, 0]
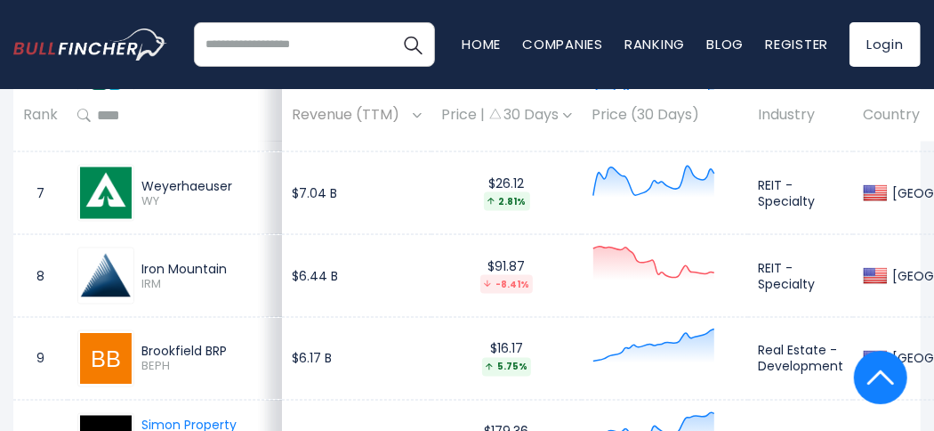
click at [166, 182] on div "Weyerhaeuser" at bounding box center [206, 186] width 131 height 16
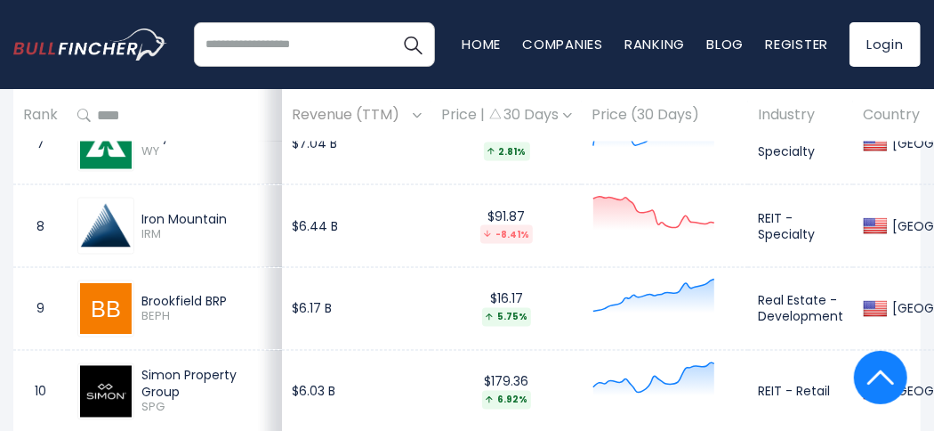
scroll to position [1423, 0]
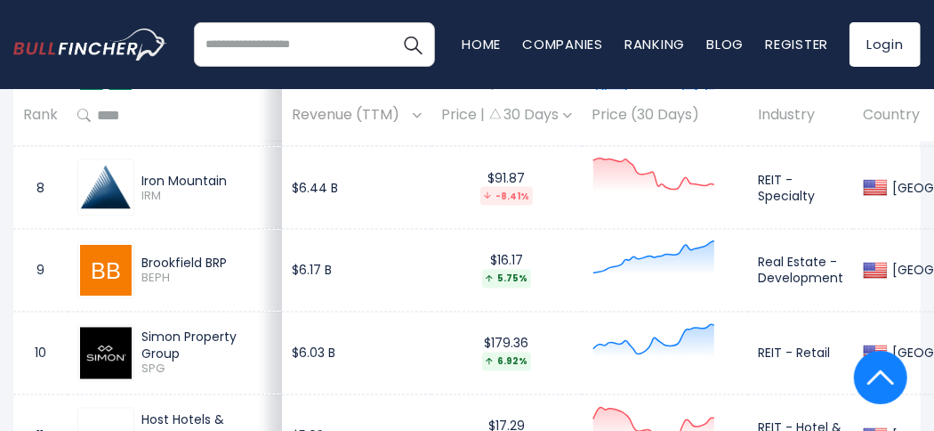
click at [184, 334] on div "Simon Property Group" at bounding box center [206, 345] width 131 height 32
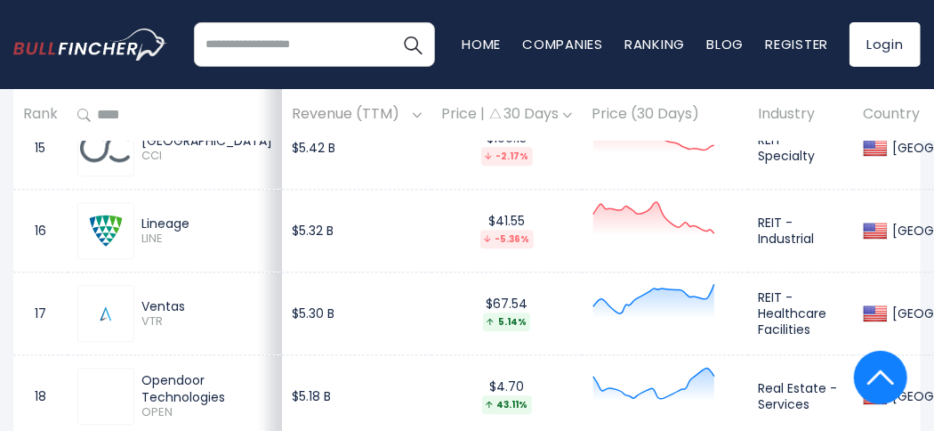
scroll to position [2046, 0]
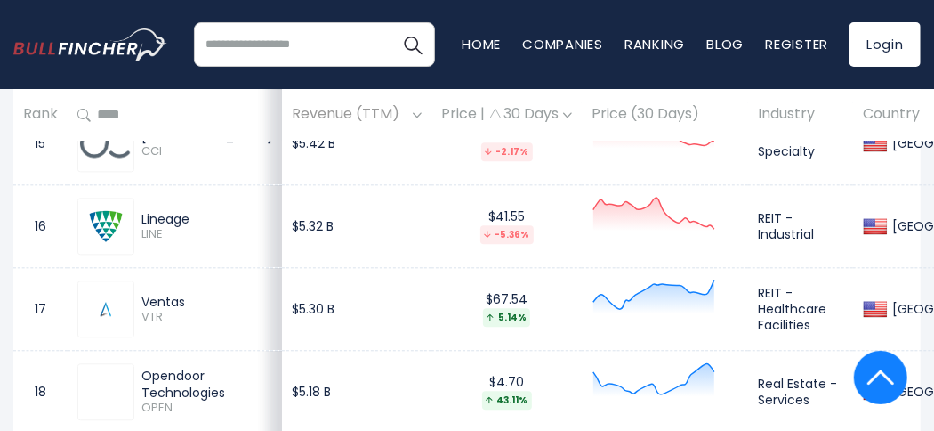
click at [164, 213] on div "Lineage" at bounding box center [206, 219] width 131 height 16
click at [172, 367] on div "Opendoor Technologies" at bounding box center [206, 383] width 131 height 32
click at [172, 375] on div "Opendoor Technologies" at bounding box center [206, 383] width 131 height 32
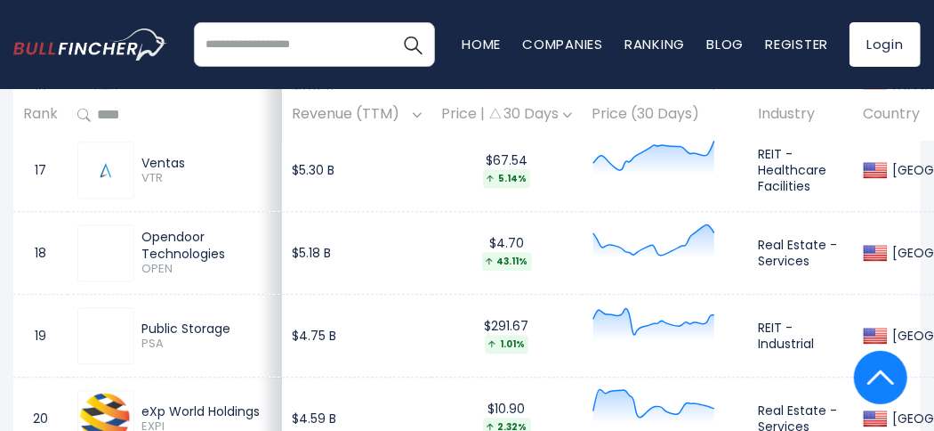
scroll to position [2224, 0]
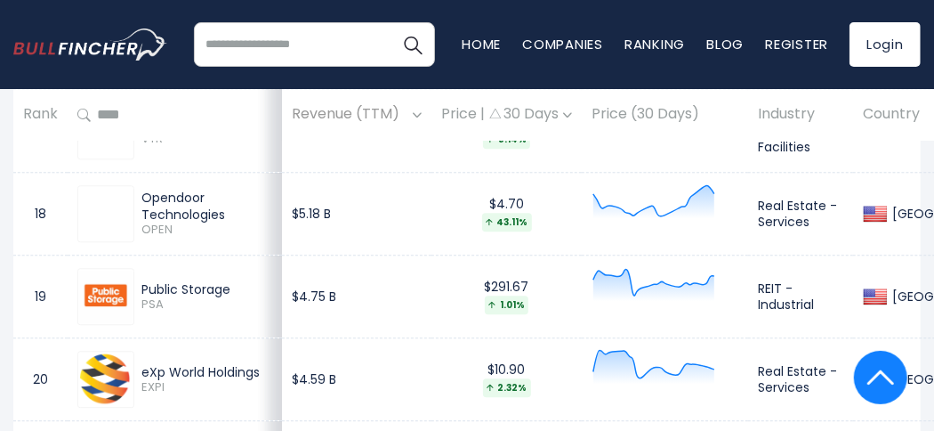
click at [164, 281] on div "Public Storage" at bounding box center [206, 289] width 131 height 16
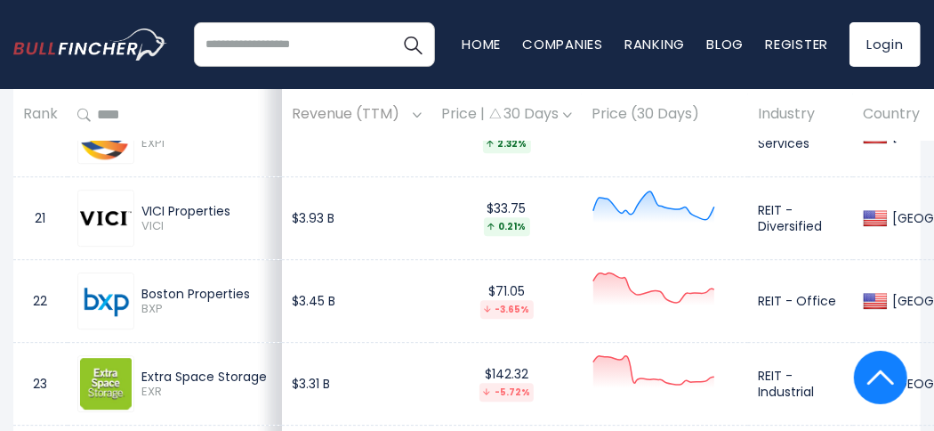
scroll to position [2491, 0]
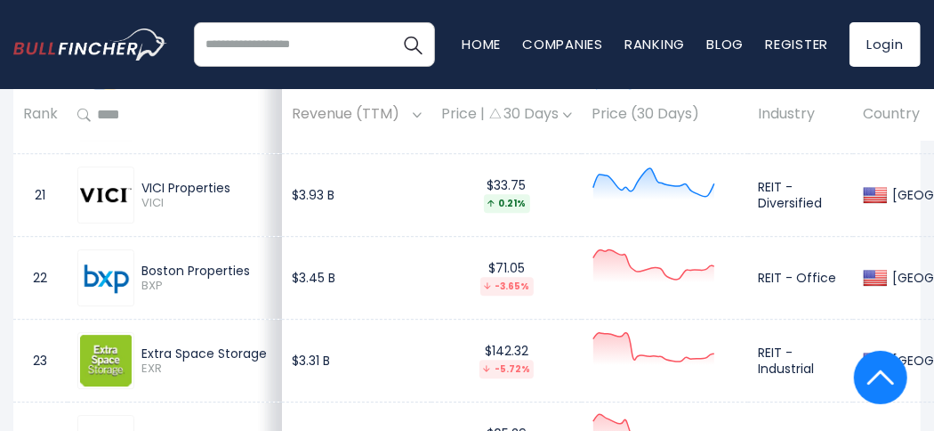
click at [158, 262] on div "Boston Properties" at bounding box center [206, 270] width 131 height 16
click at [161, 276] on div "Boston Properties" at bounding box center [206, 270] width 131 height 16
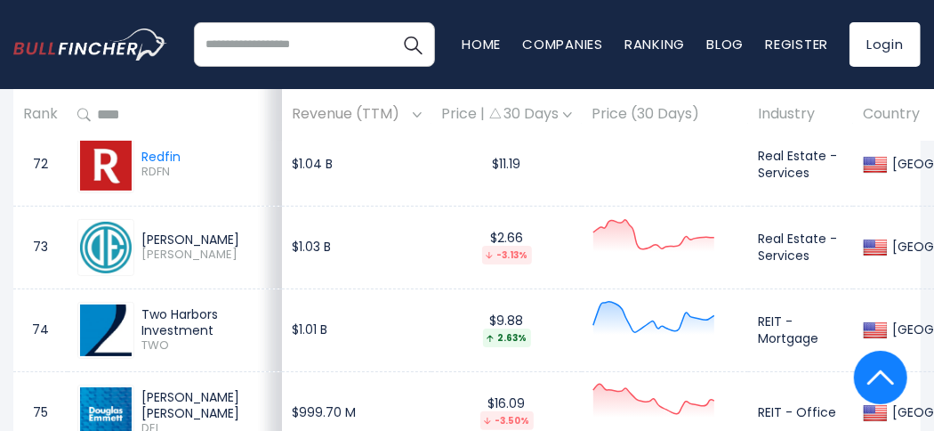
scroll to position [6761, 0]
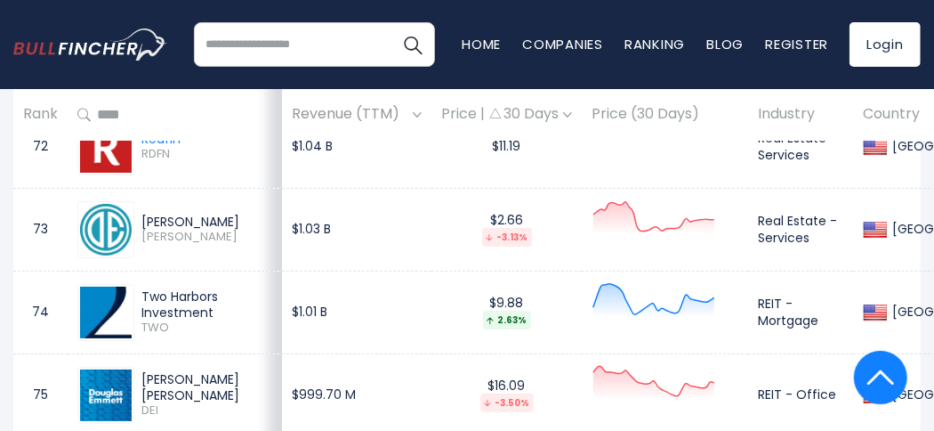
click at [182, 214] on div "Douglas Elliman" at bounding box center [206, 222] width 131 height 16
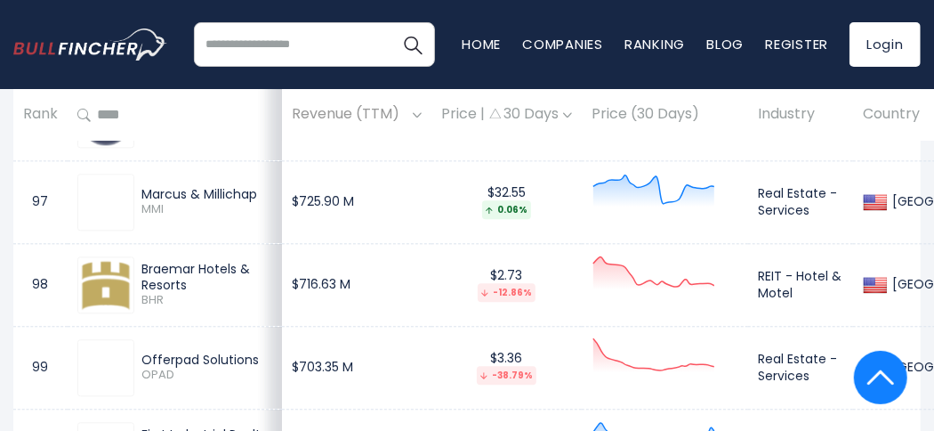
scroll to position [8719, 0]
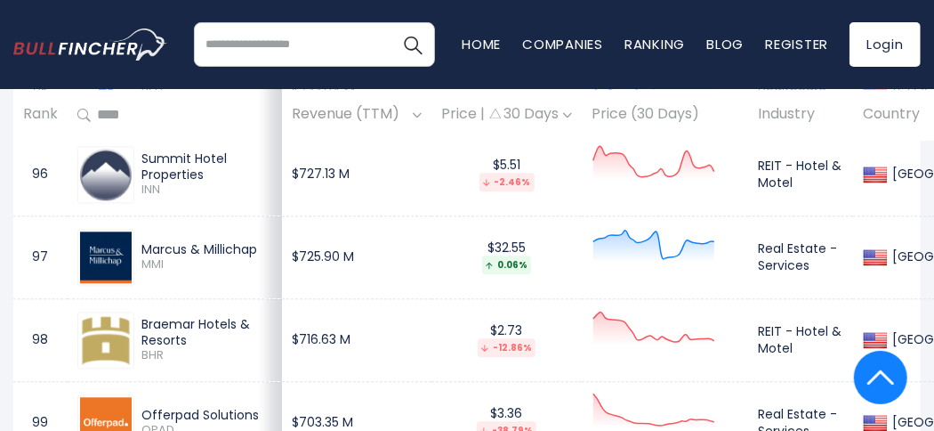
click at [171, 241] on div "Marcus & Millichap" at bounding box center [206, 249] width 131 height 16
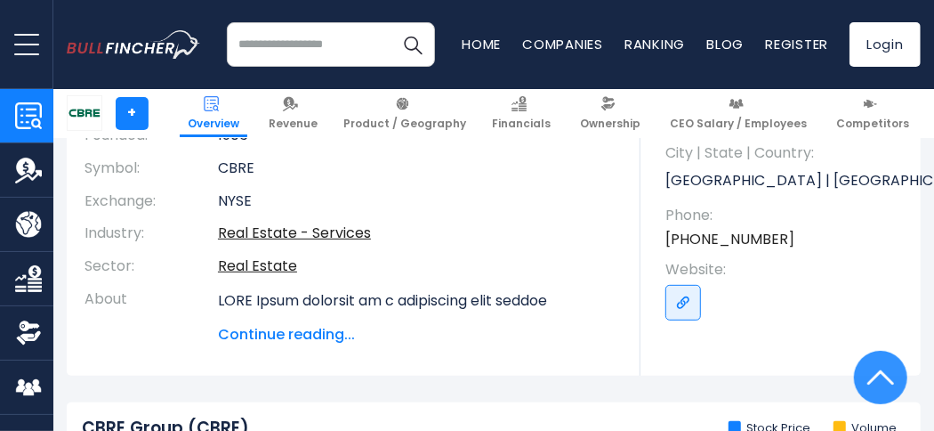
scroll to position [177, 0]
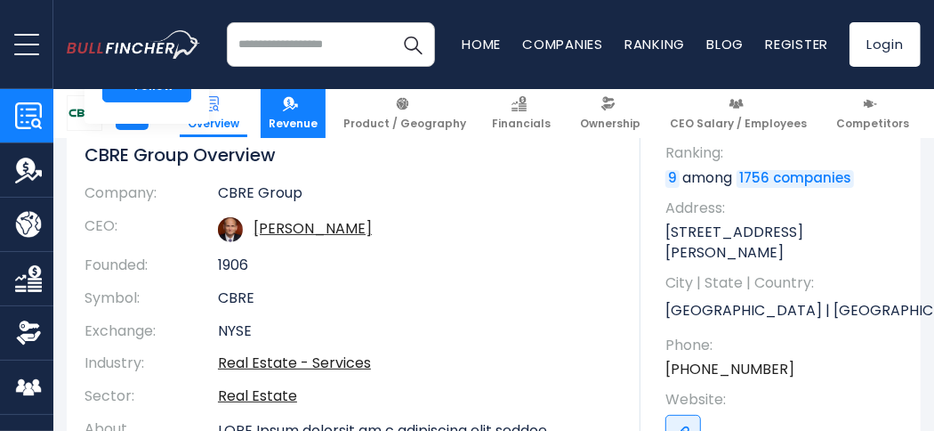
click at [298, 109] on img at bounding box center [290, 103] width 15 height 15
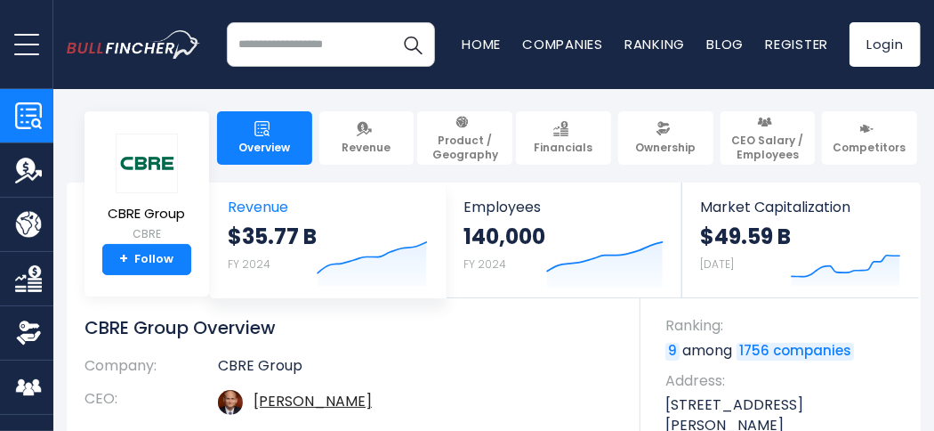
scroll to position [0, 0]
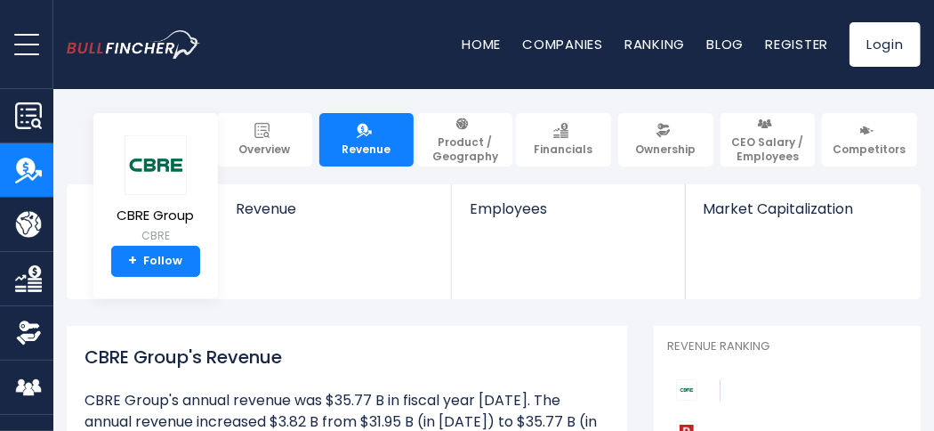
scroll to position [177, 0]
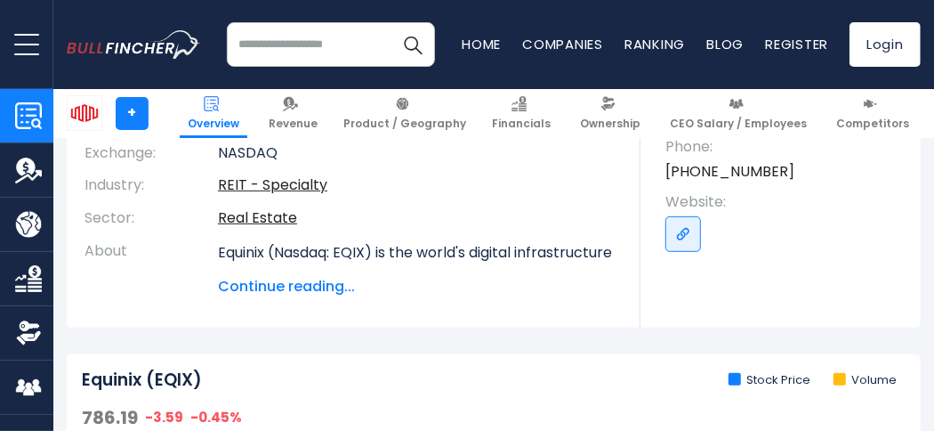
scroll to position [355, 0]
click at [303, 281] on span "Continue reading..." at bounding box center [416, 286] width 396 height 21
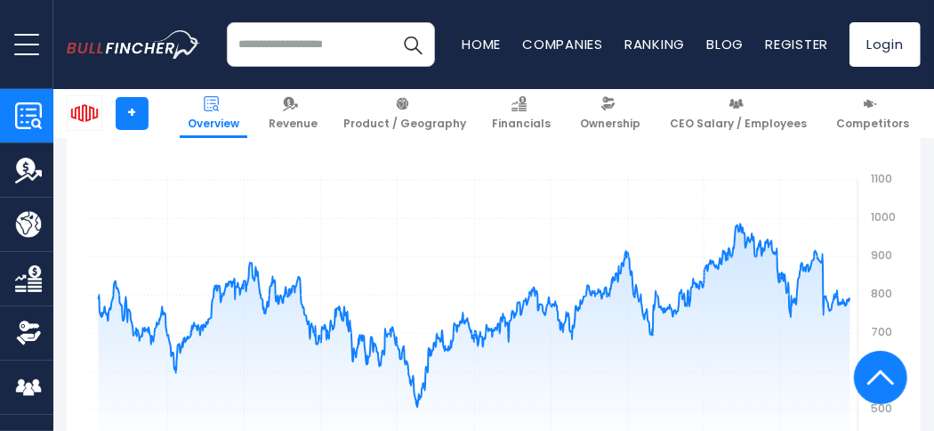
scroll to position [800, 0]
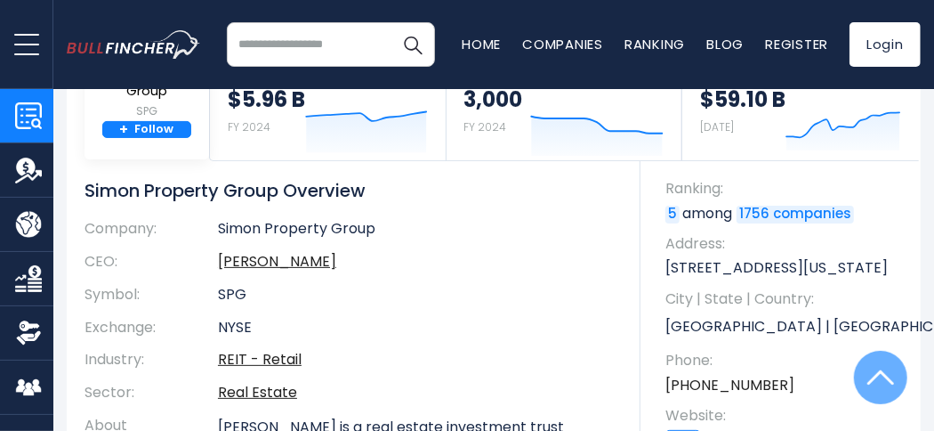
scroll to position [88, 0]
